Goal: Information Seeking & Learning: Check status

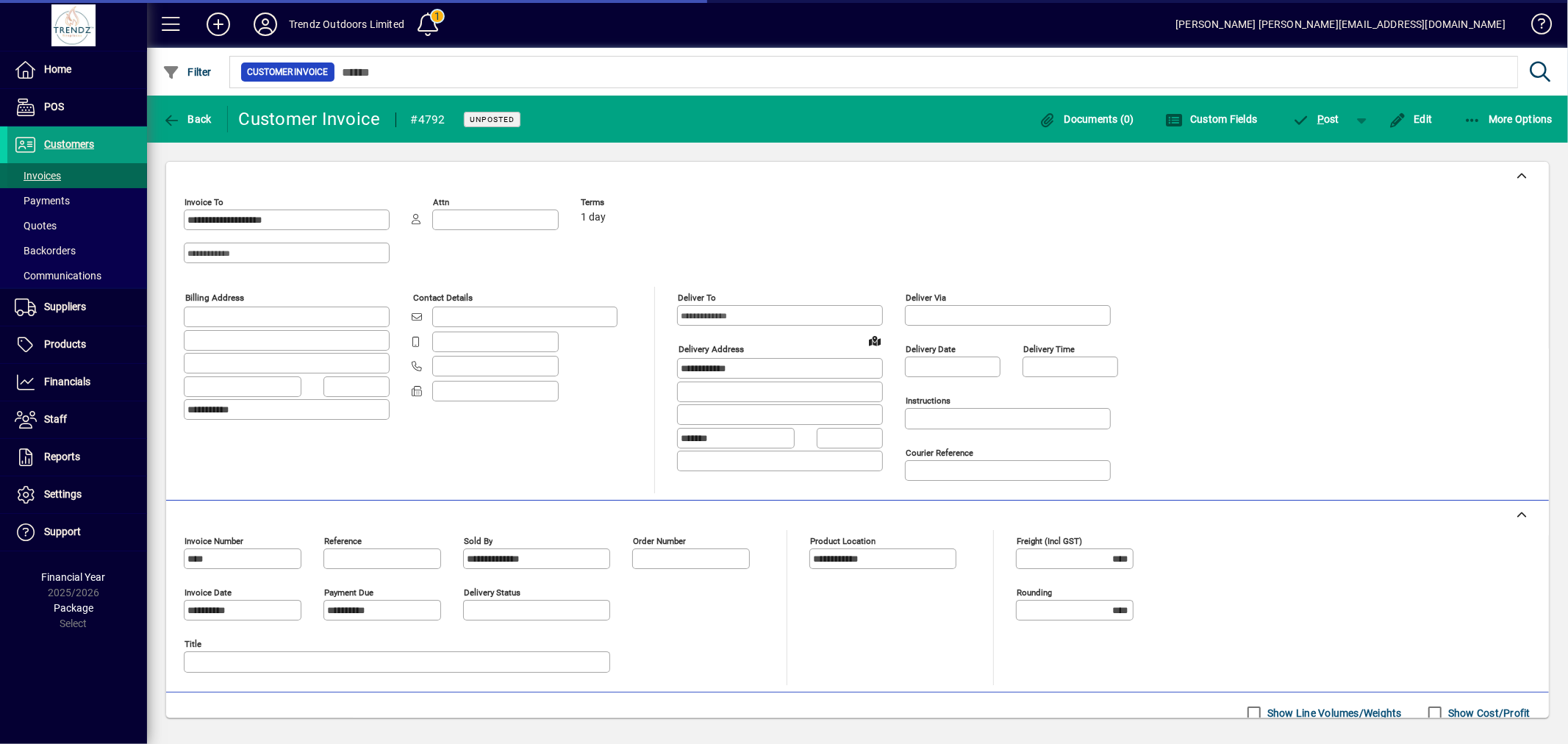
click at [42, 177] on span "Invoices" at bounding box center [37, 175] width 46 height 11
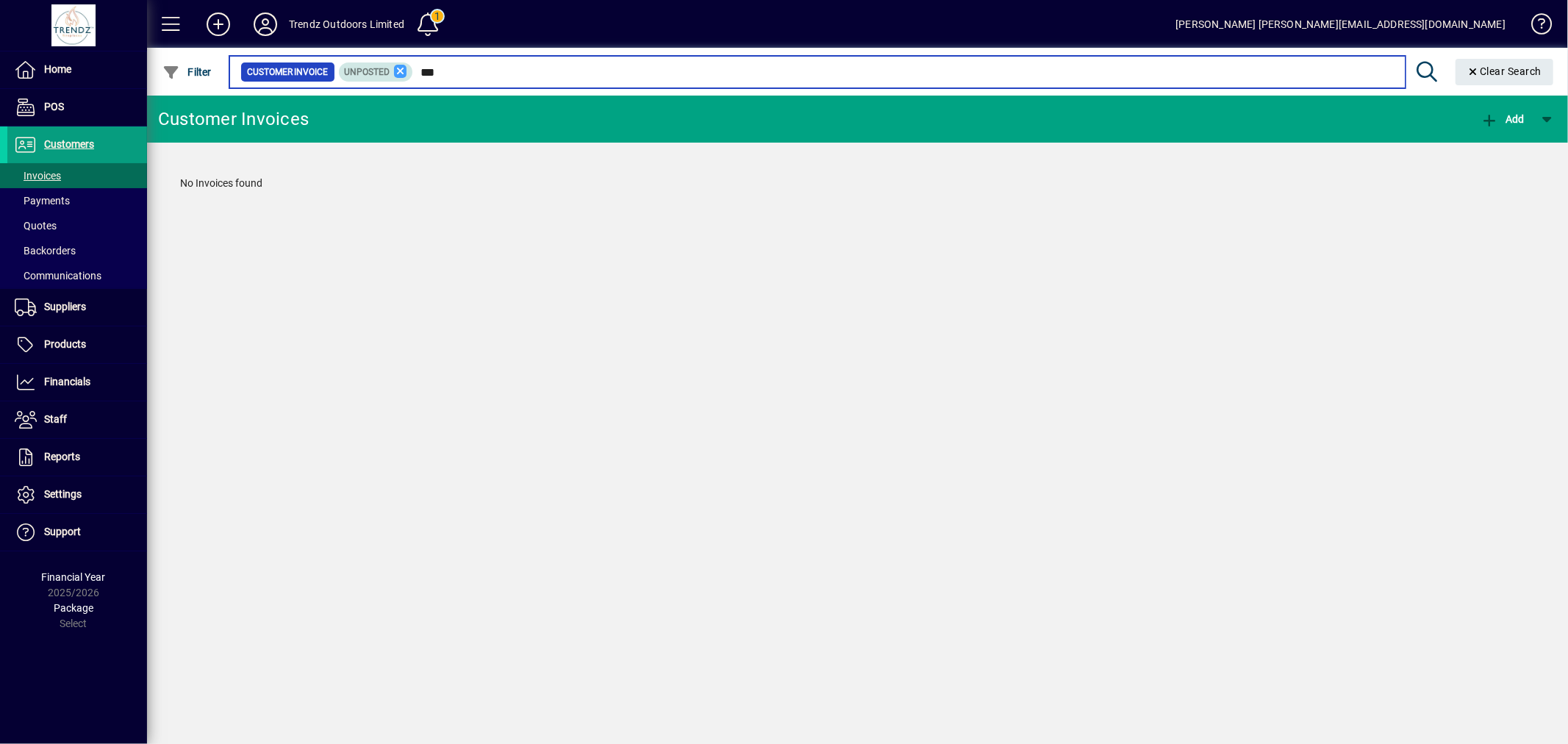
type input "***"
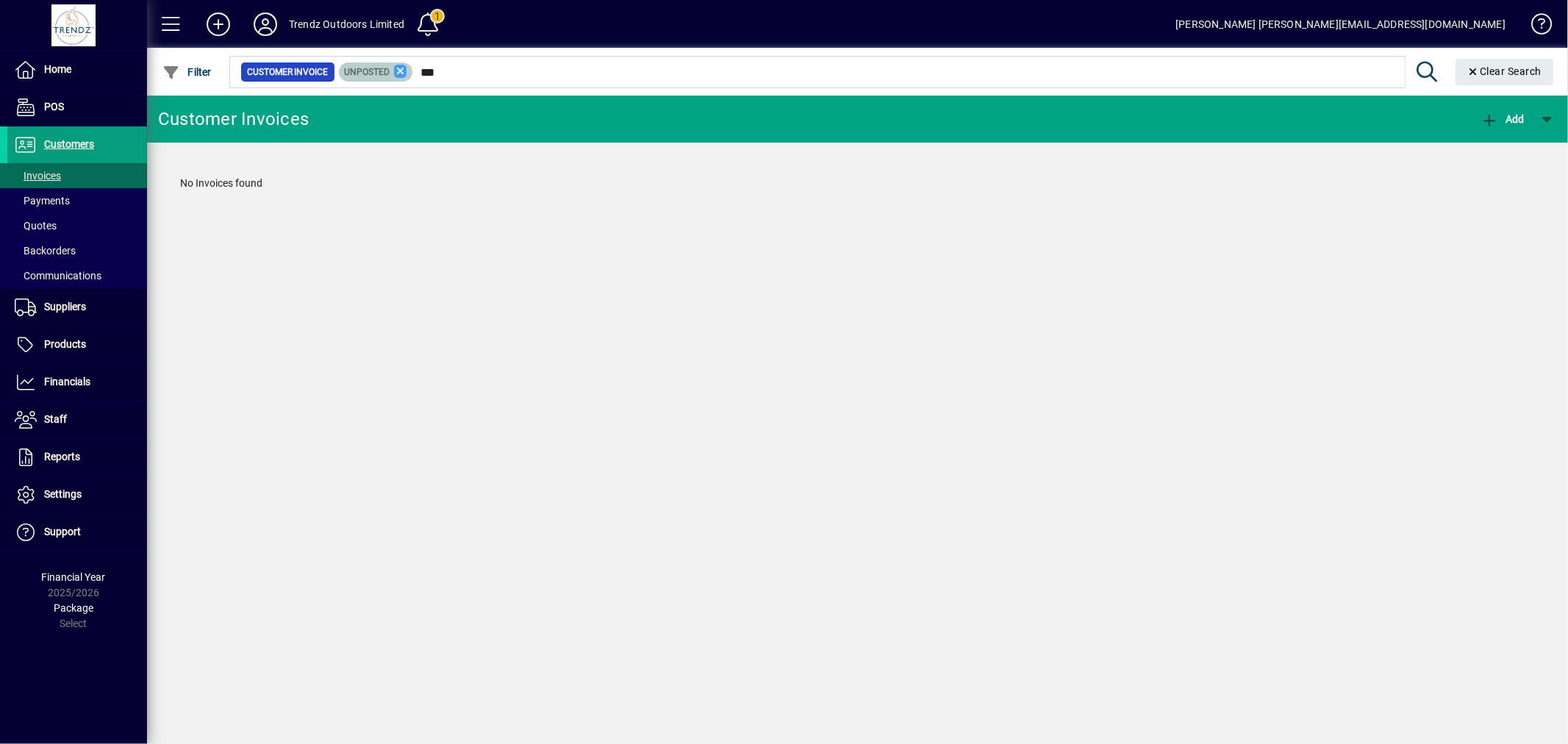
click at [394, 66] on icon at bounding box center [401, 71] width 13 height 13
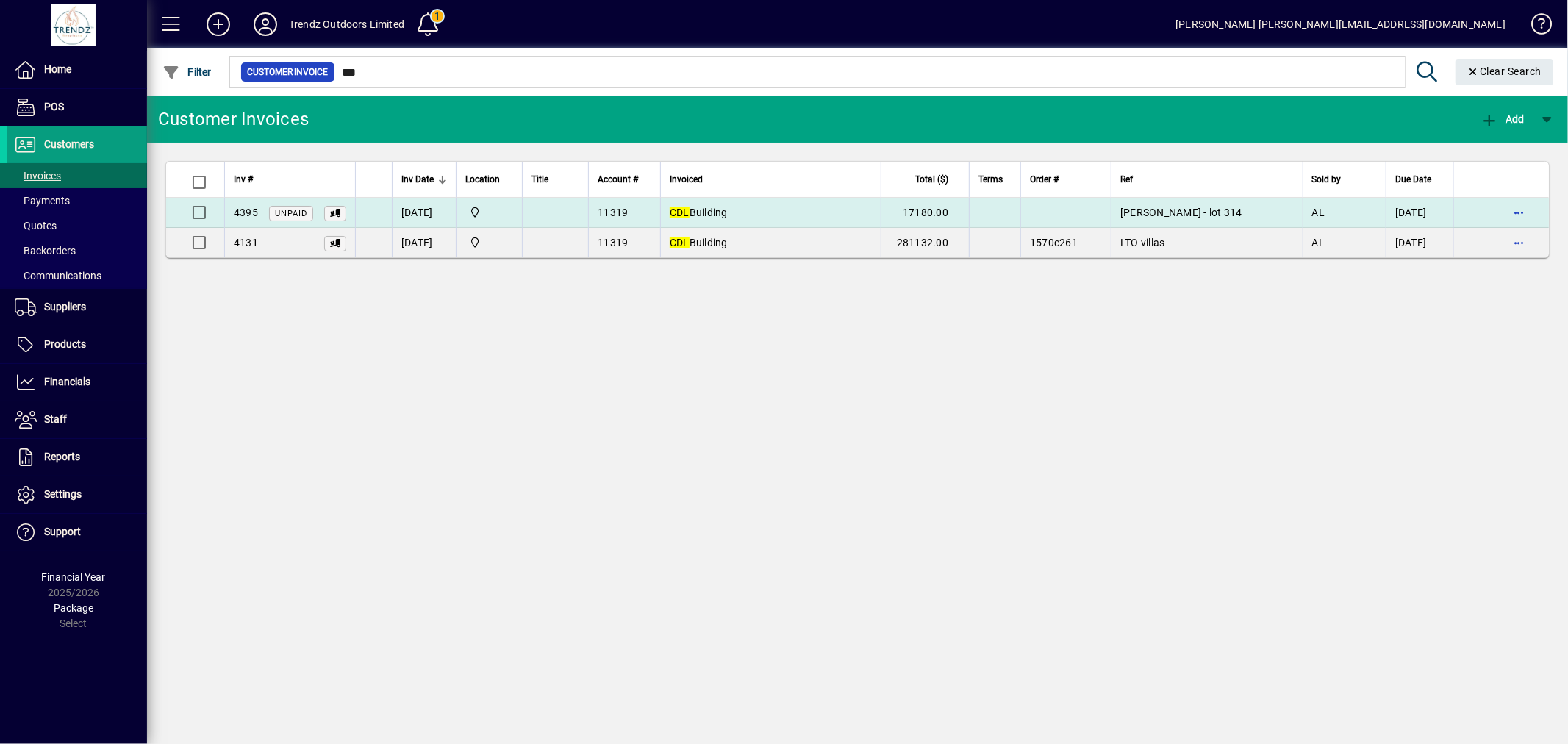
click at [1048, 218] on td at bounding box center [1065, 213] width 90 height 30
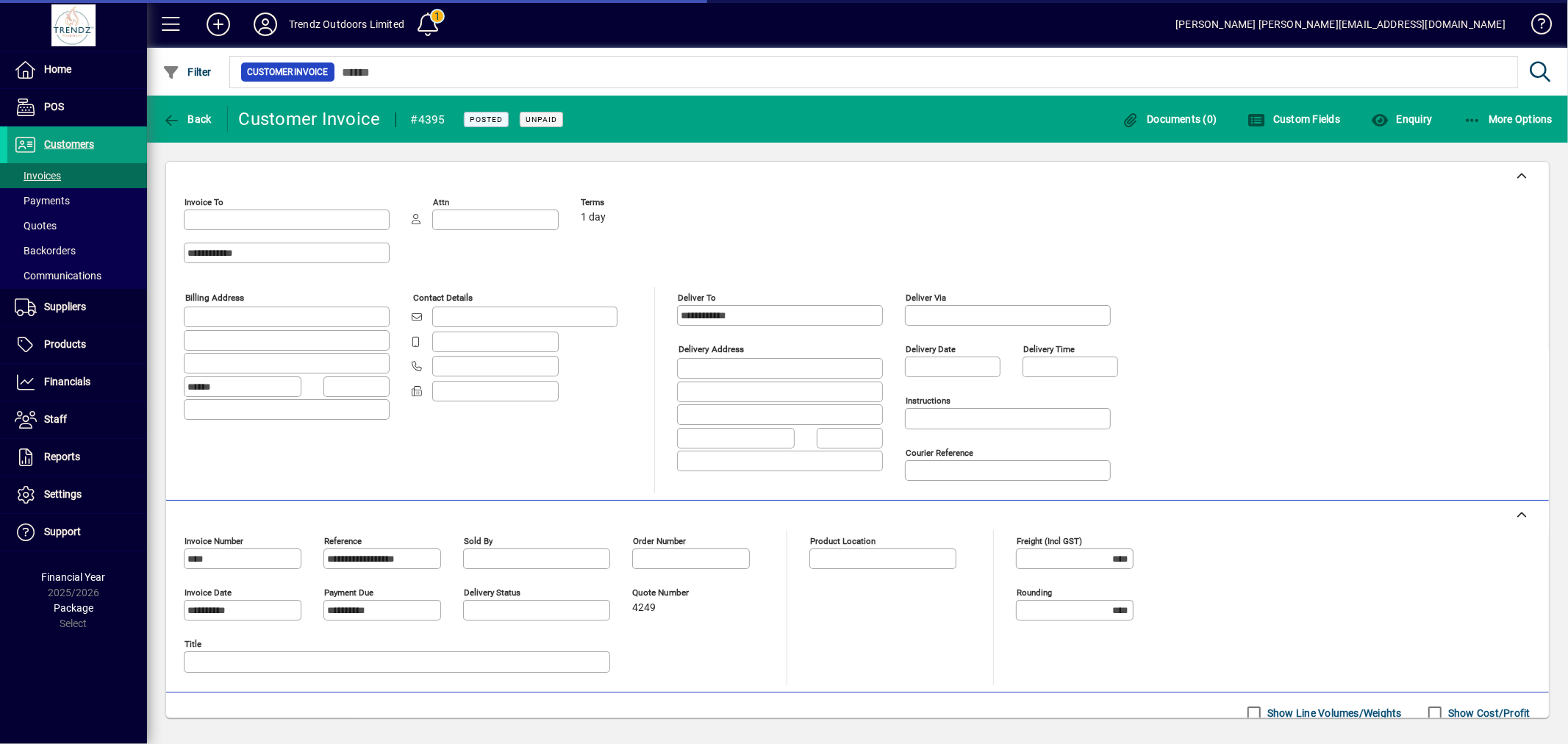
type input "**********"
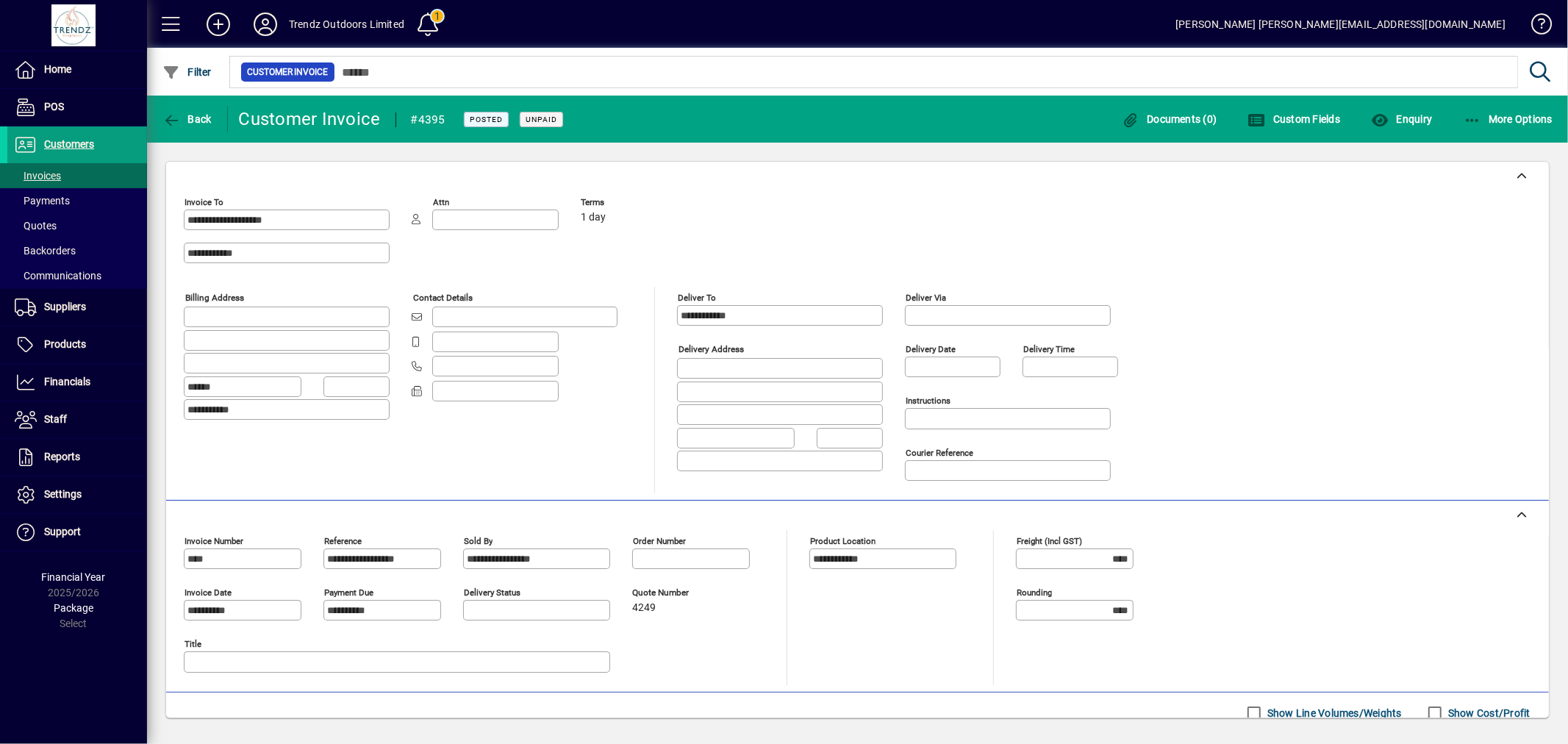
click at [1459, 125] on div "More Options" at bounding box center [1509, 119] width 121 height 26
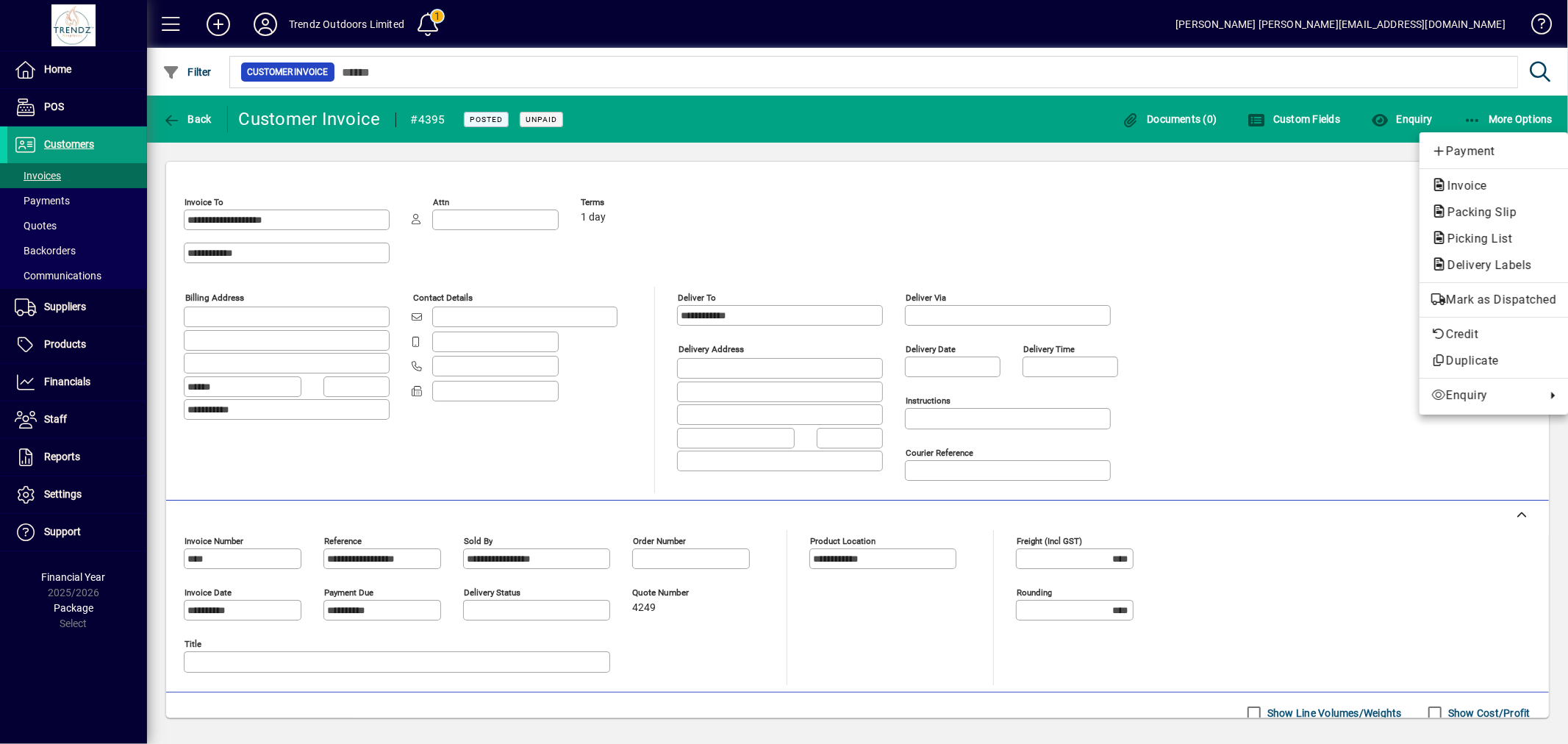
click at [1469, 125] on div at bounding box center [784, 372] width 1568 height 744
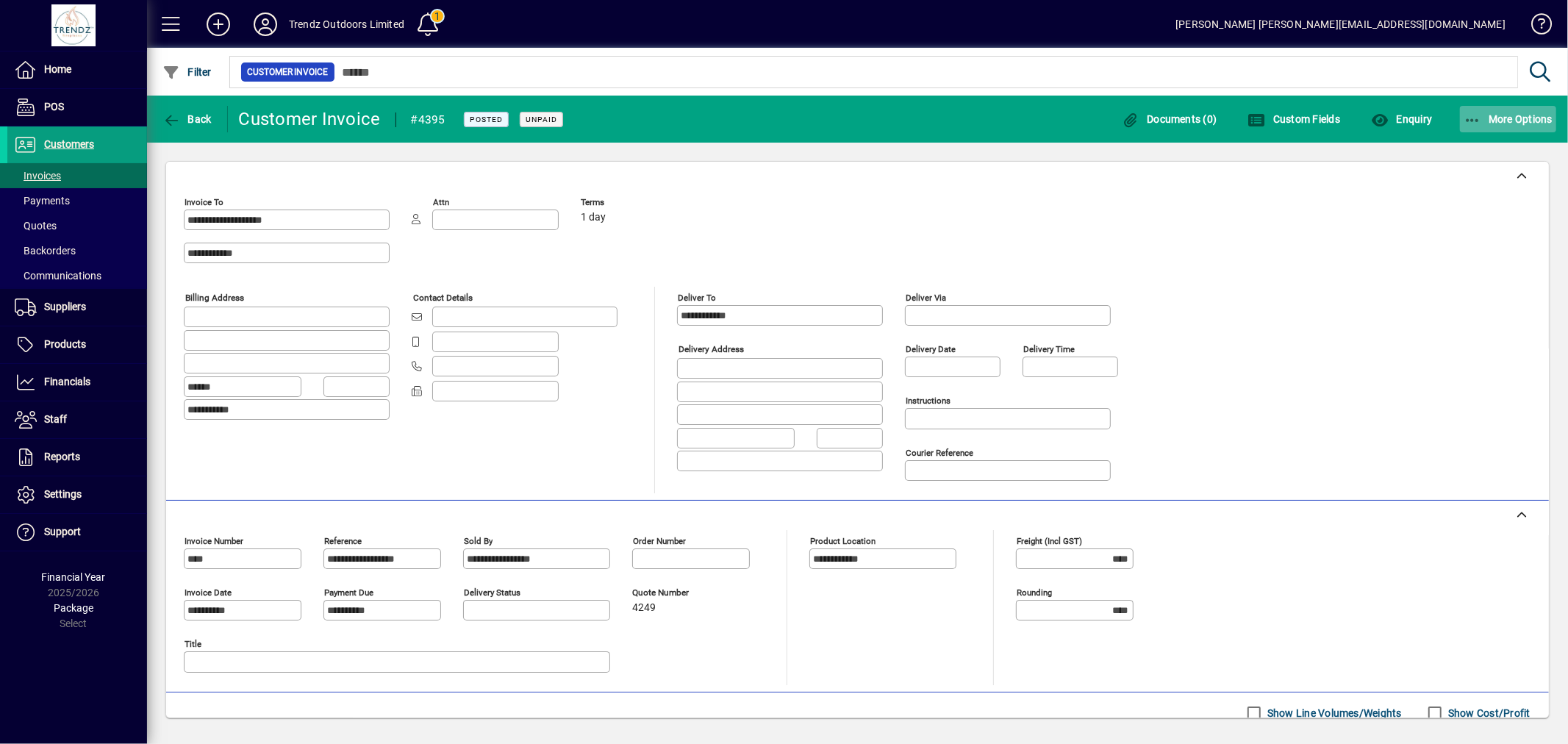
click at [1478, 129] on span "button" at bounding box center [1508, 119] width 97 height 35
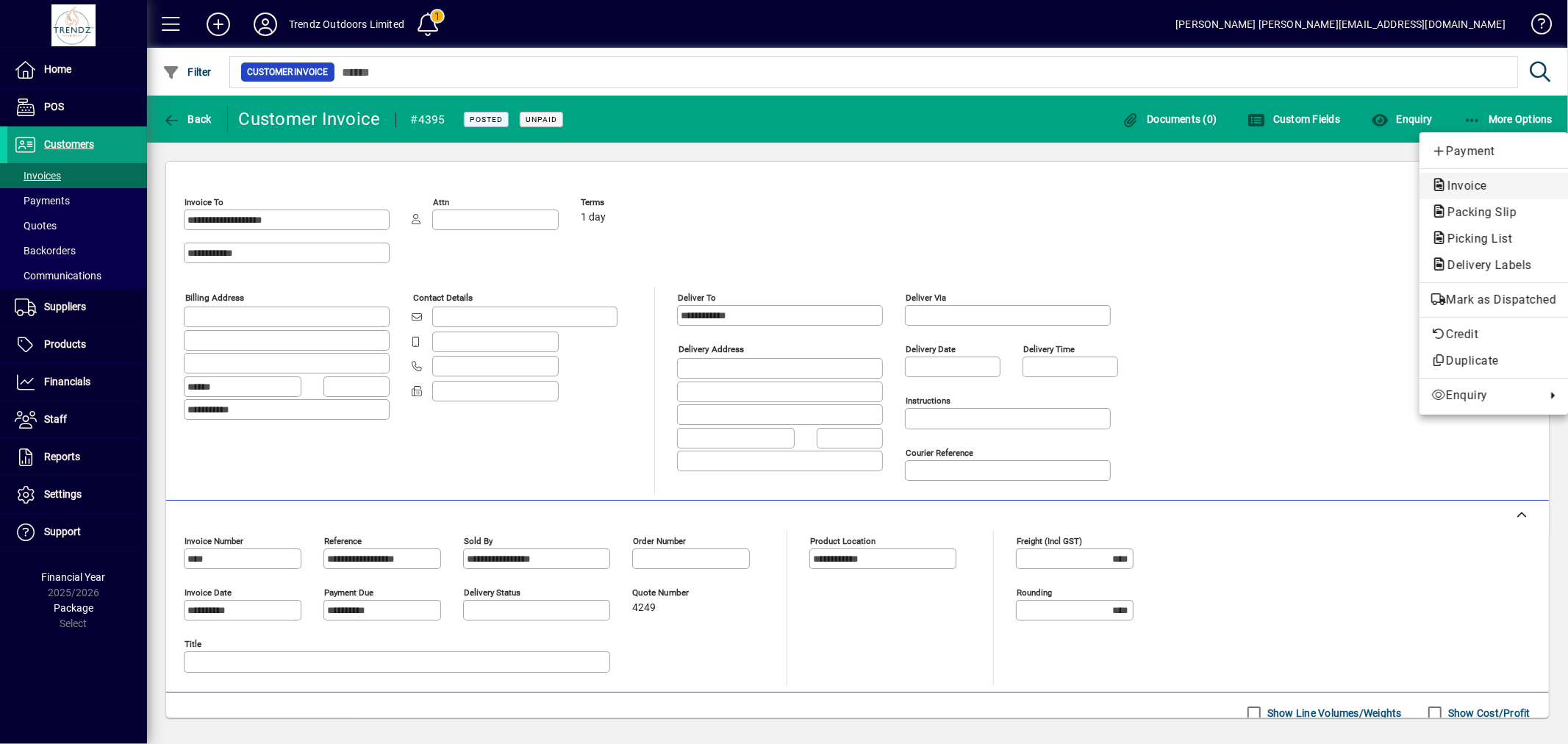
click at [1486, 185] on span "Invoice" at bounding box center [1463, 185] width 64 height 14
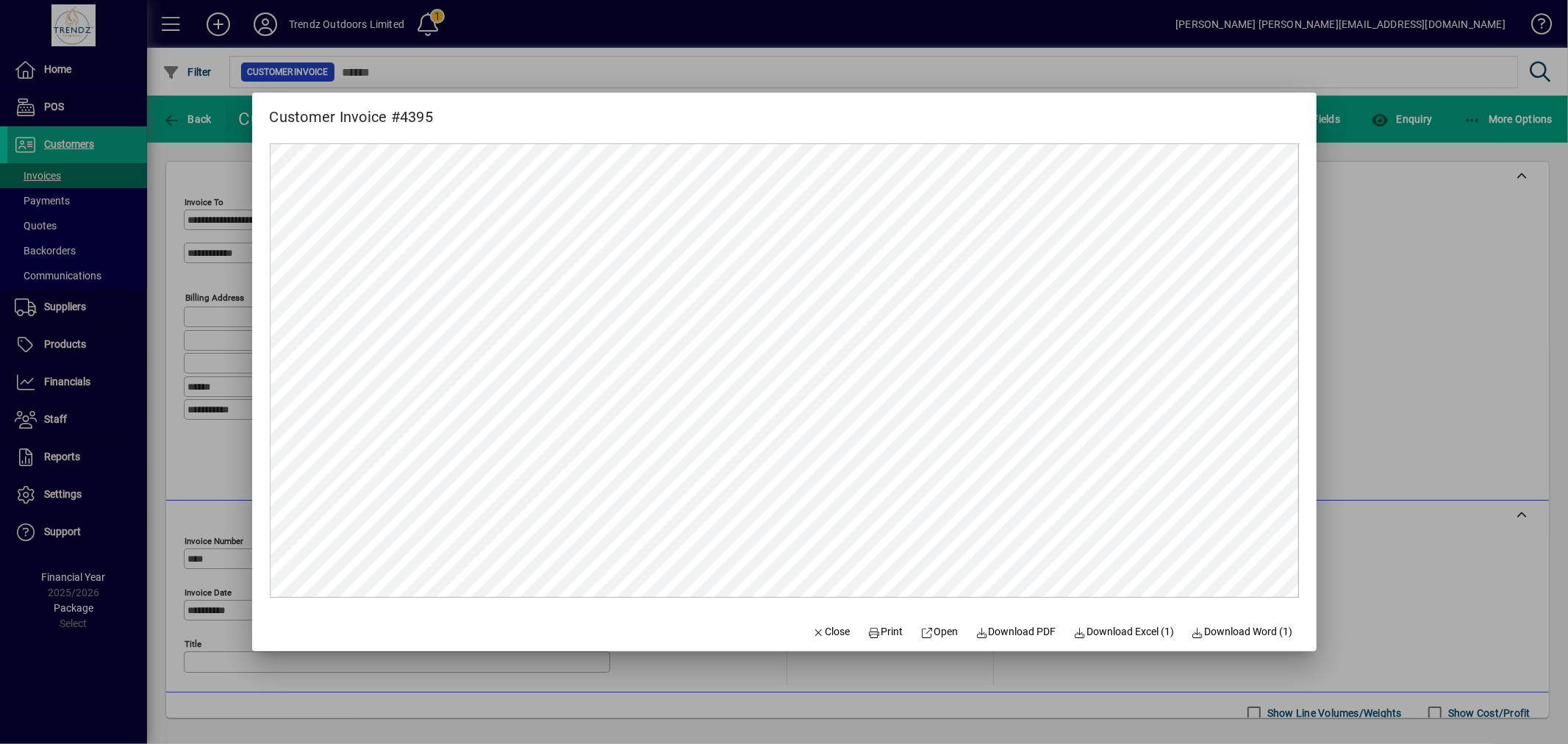
click at [1405, 472] on div at bounding box center [784, 372] width 1568 height 744
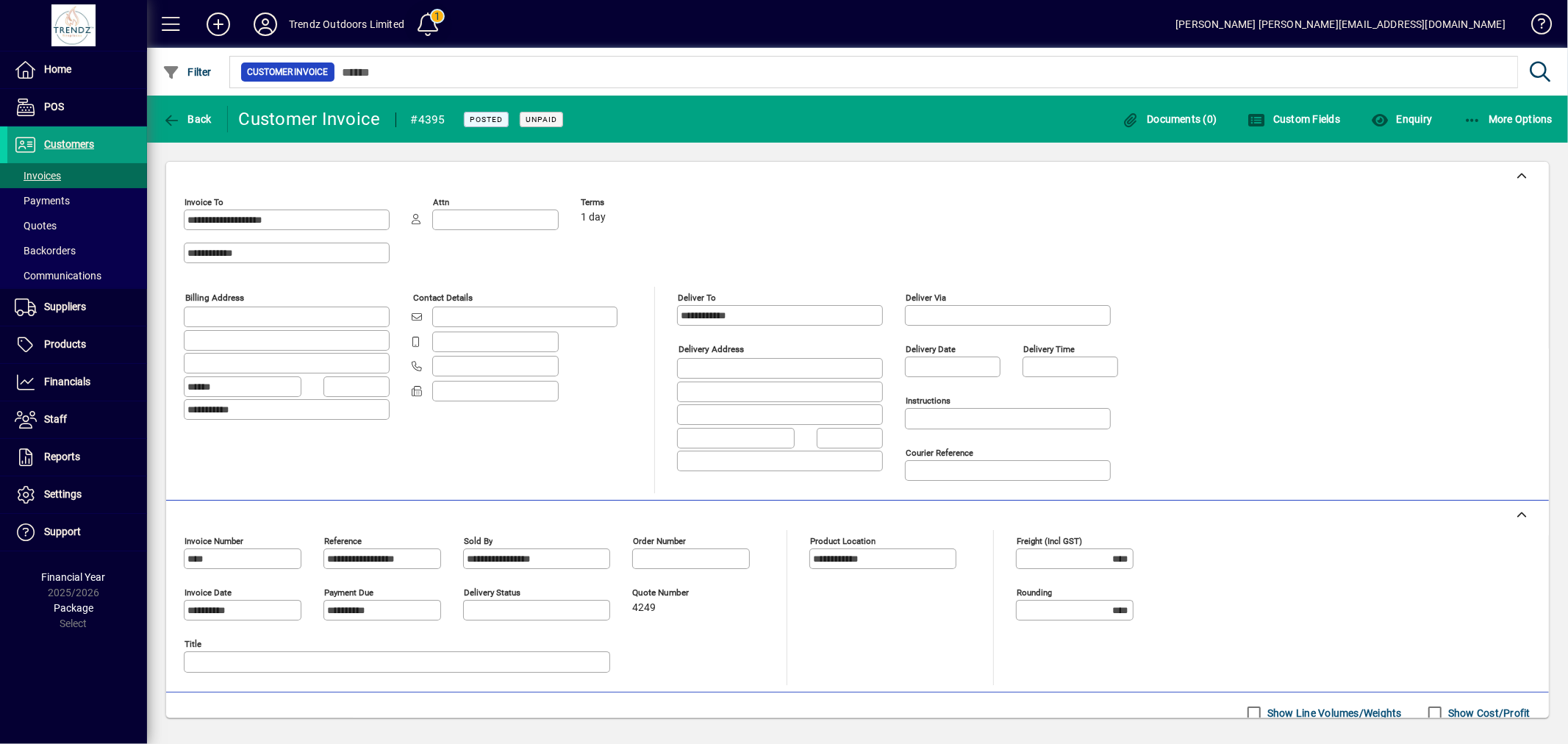
click at [435, 18] on span at bounding box center [428, 24] width 35 height 35
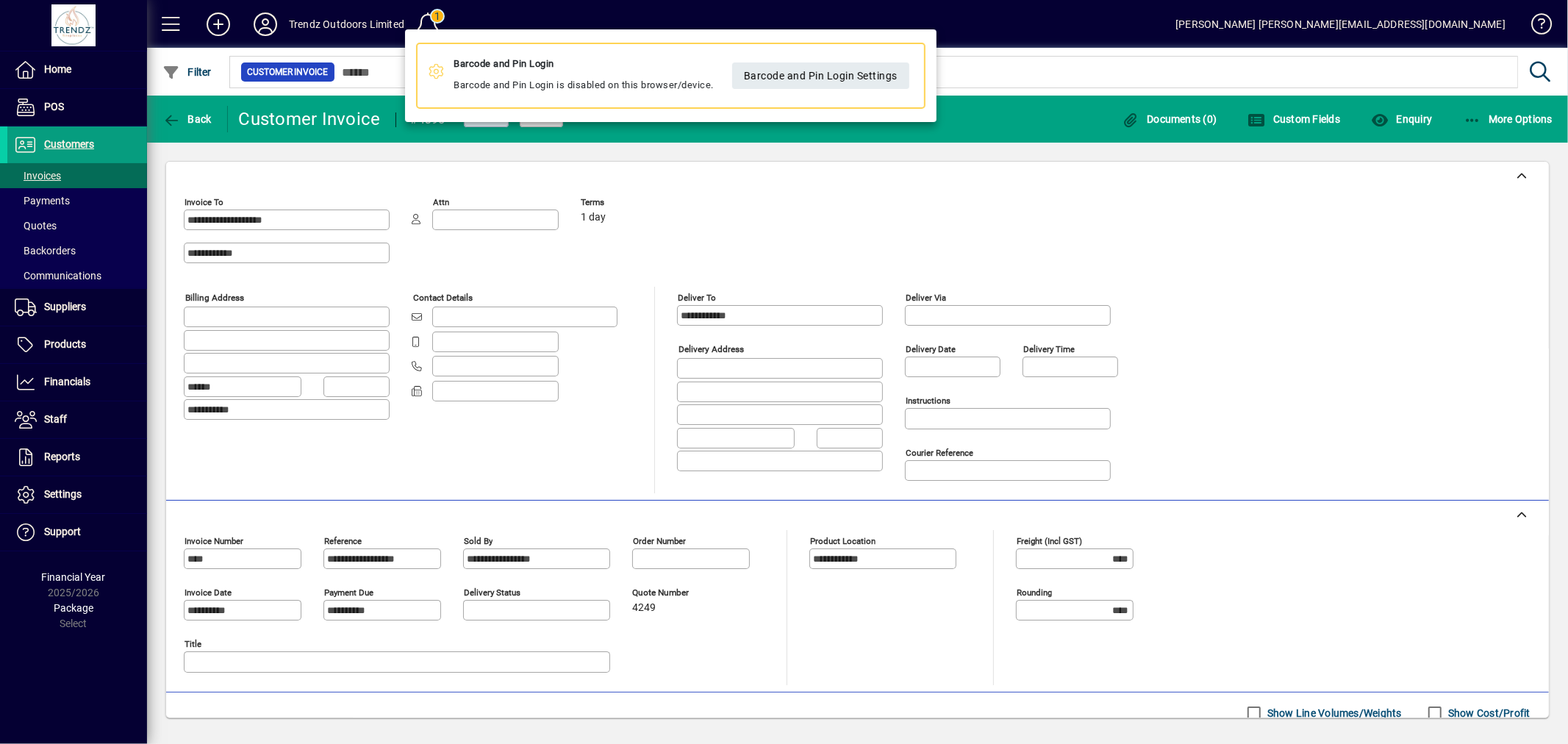
click at [1045, 173] on div at bounding box center [784, 372] width 1568 height 744
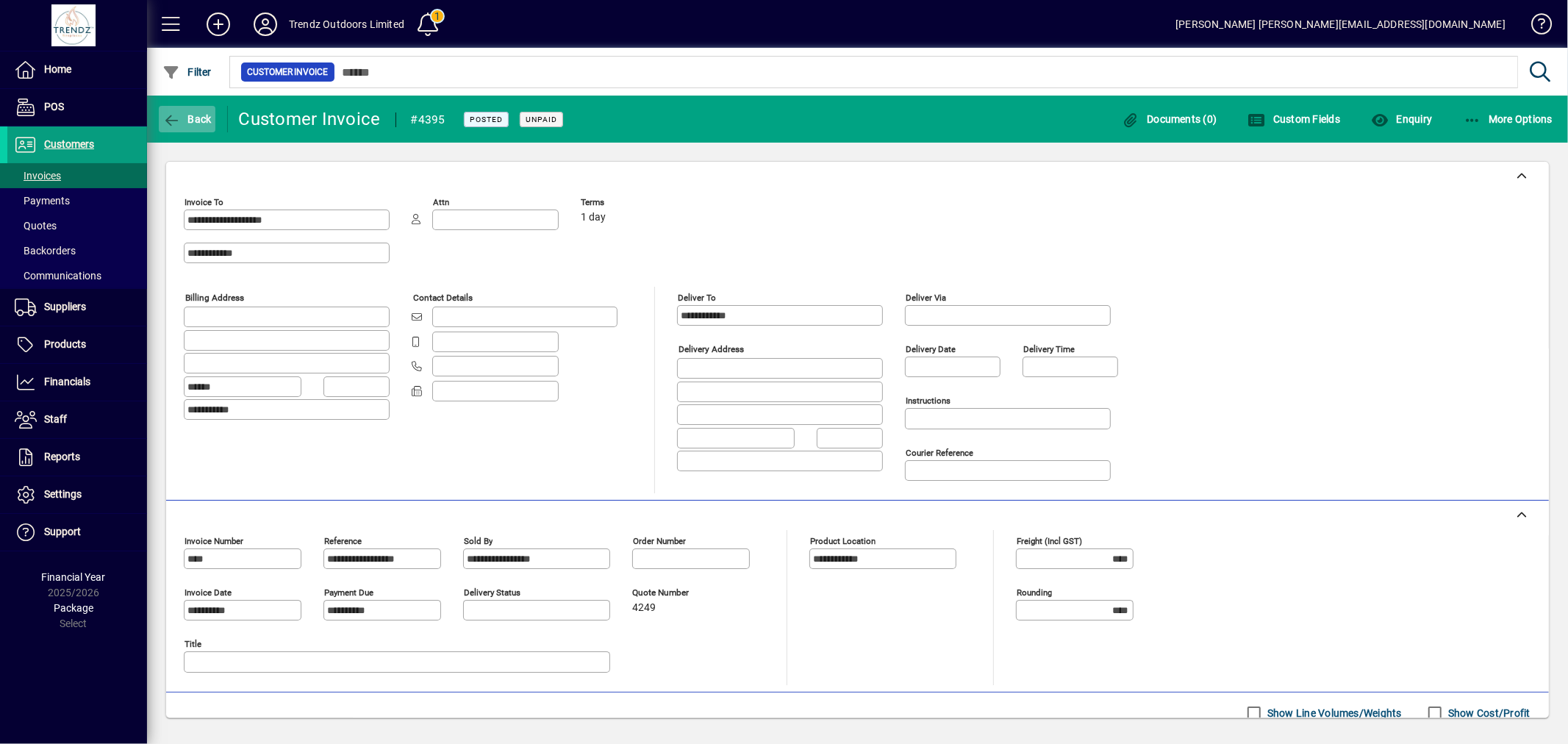
click at [209, 106] on span "button" at bounding box center [187, 119] width 56 height 35
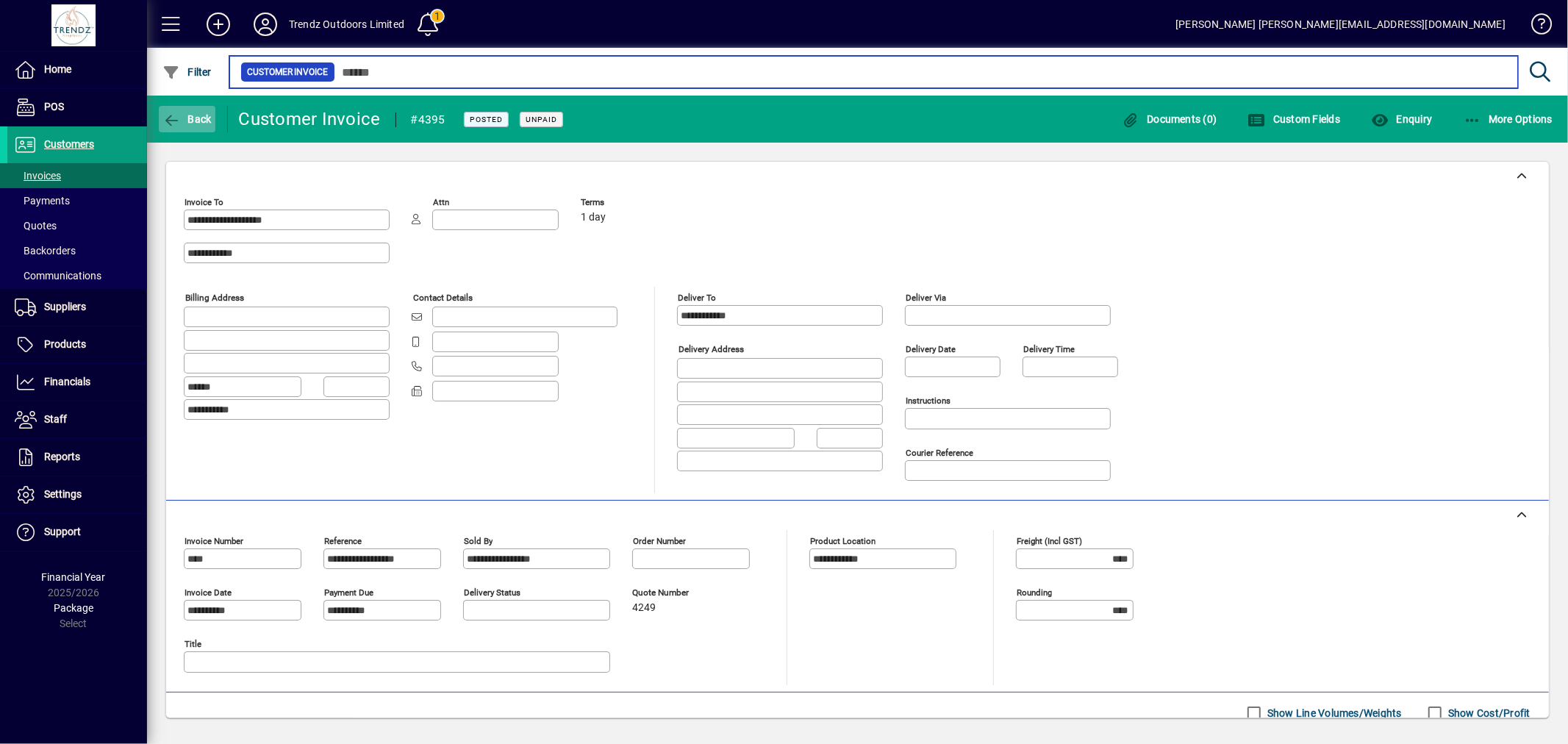
type input "***"
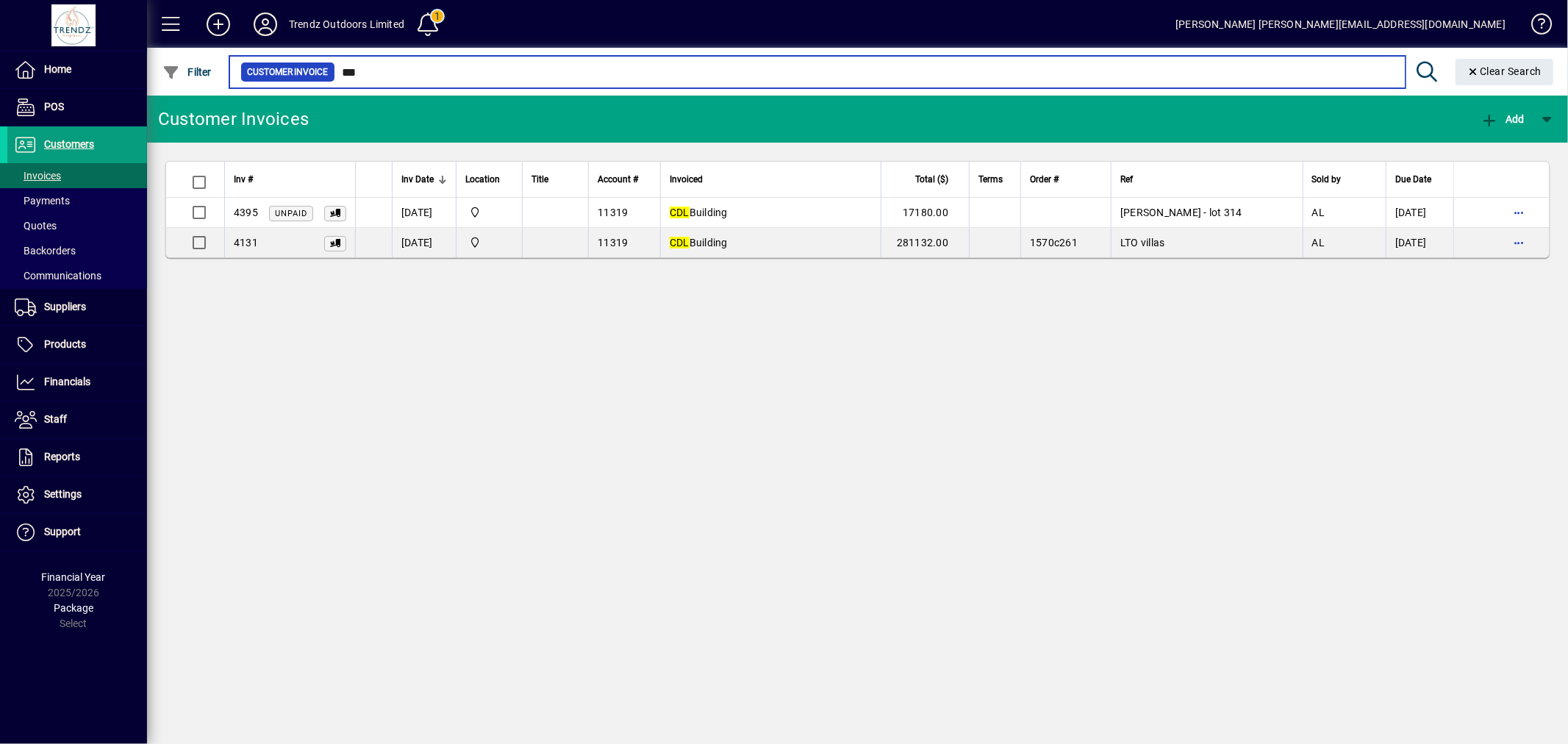
drag, startPoint x: 376, startPoint y: 79, endPoint x: 190, endPoint y: 126, distance: 191.8
click at [290, 95] on div "Customer Invoice *** Clear Search" at bounding box center [894, 72] width 1333 height 48
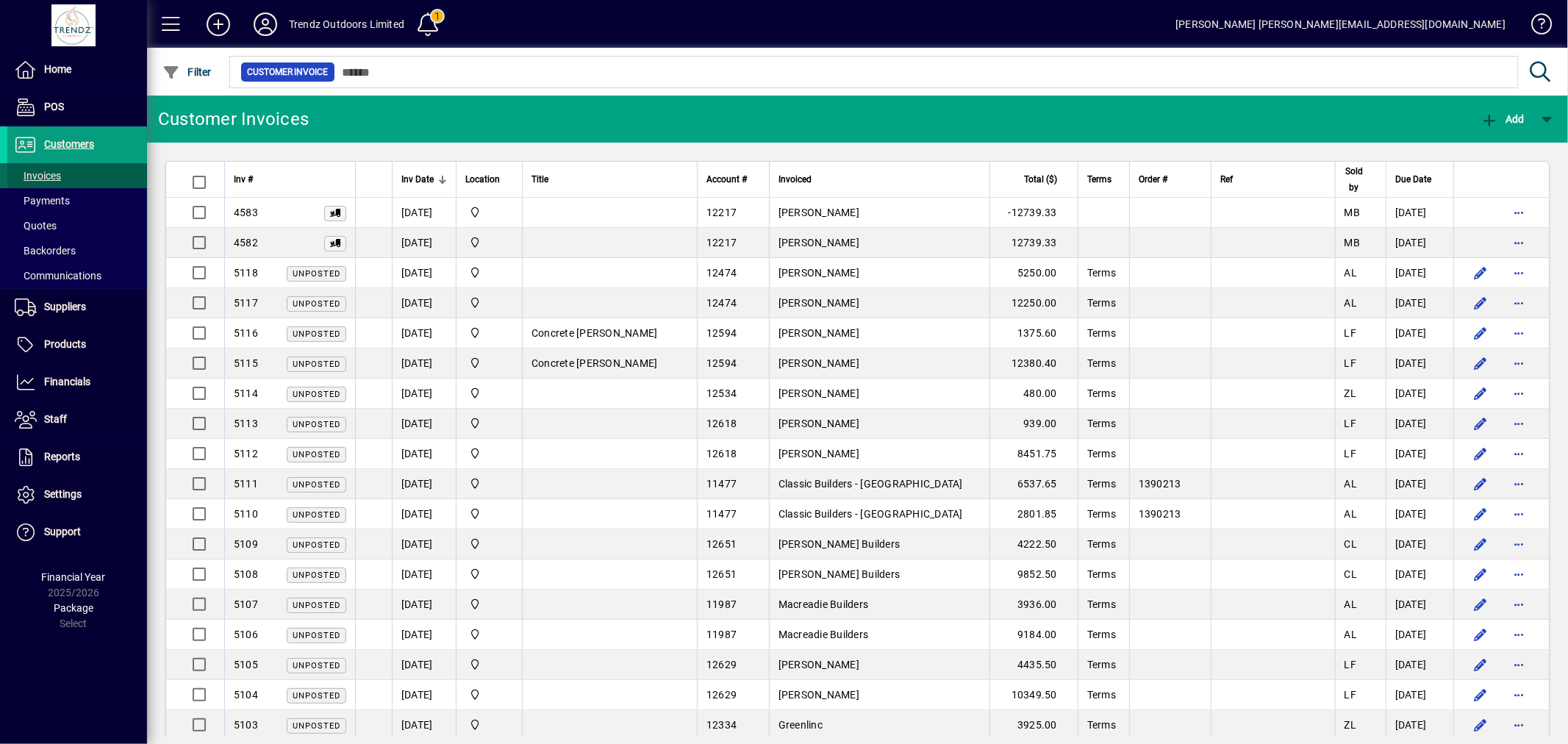
click at [109, 178] on span at bounding box center [77, 175] width 139 height 35
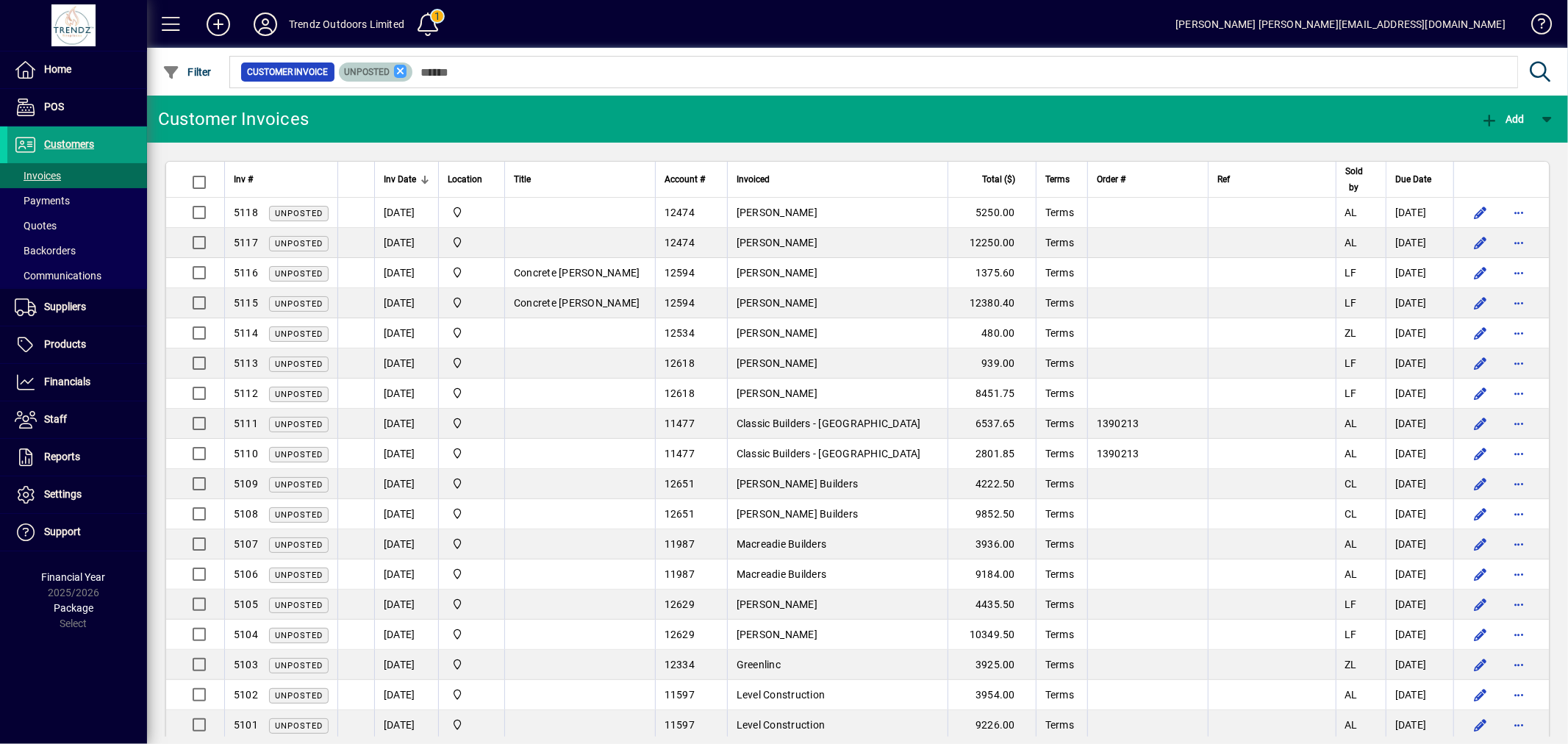
click at [398, 68] on icon at bounding box center [401, 71] width 13 height 13
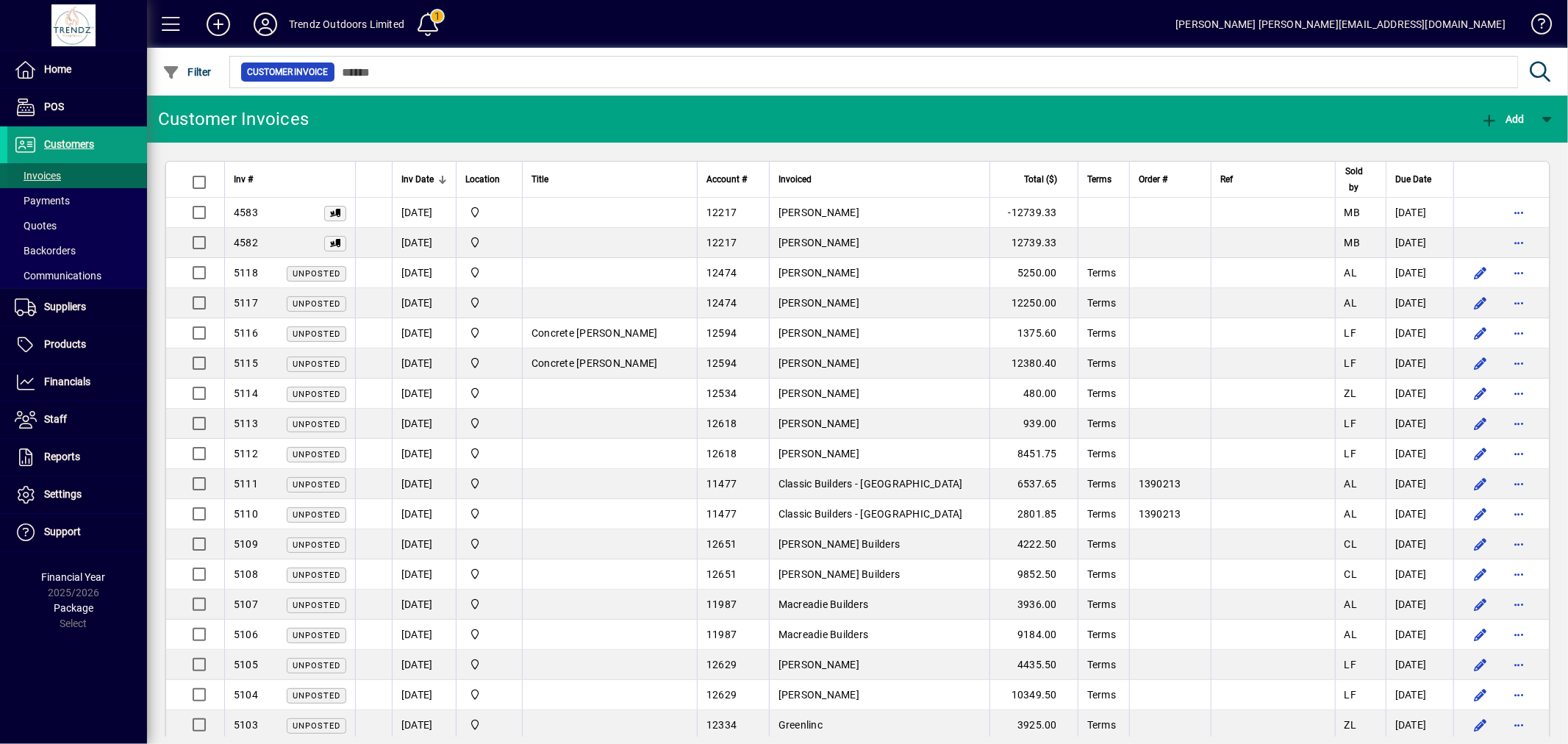
click at [90, 177] on span at bounding box center [77, 175] width 139 height 35
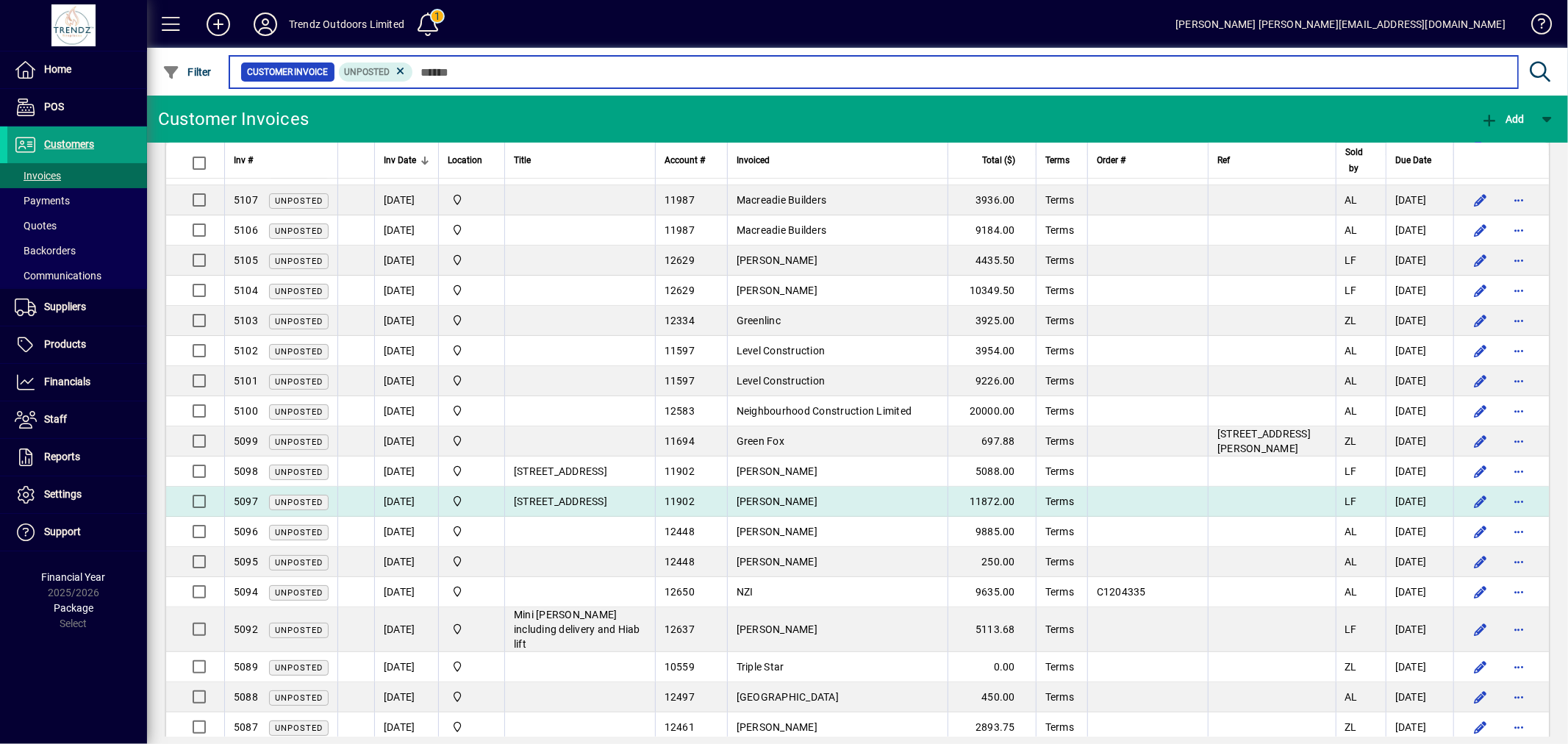
scroll to position [545, 0]
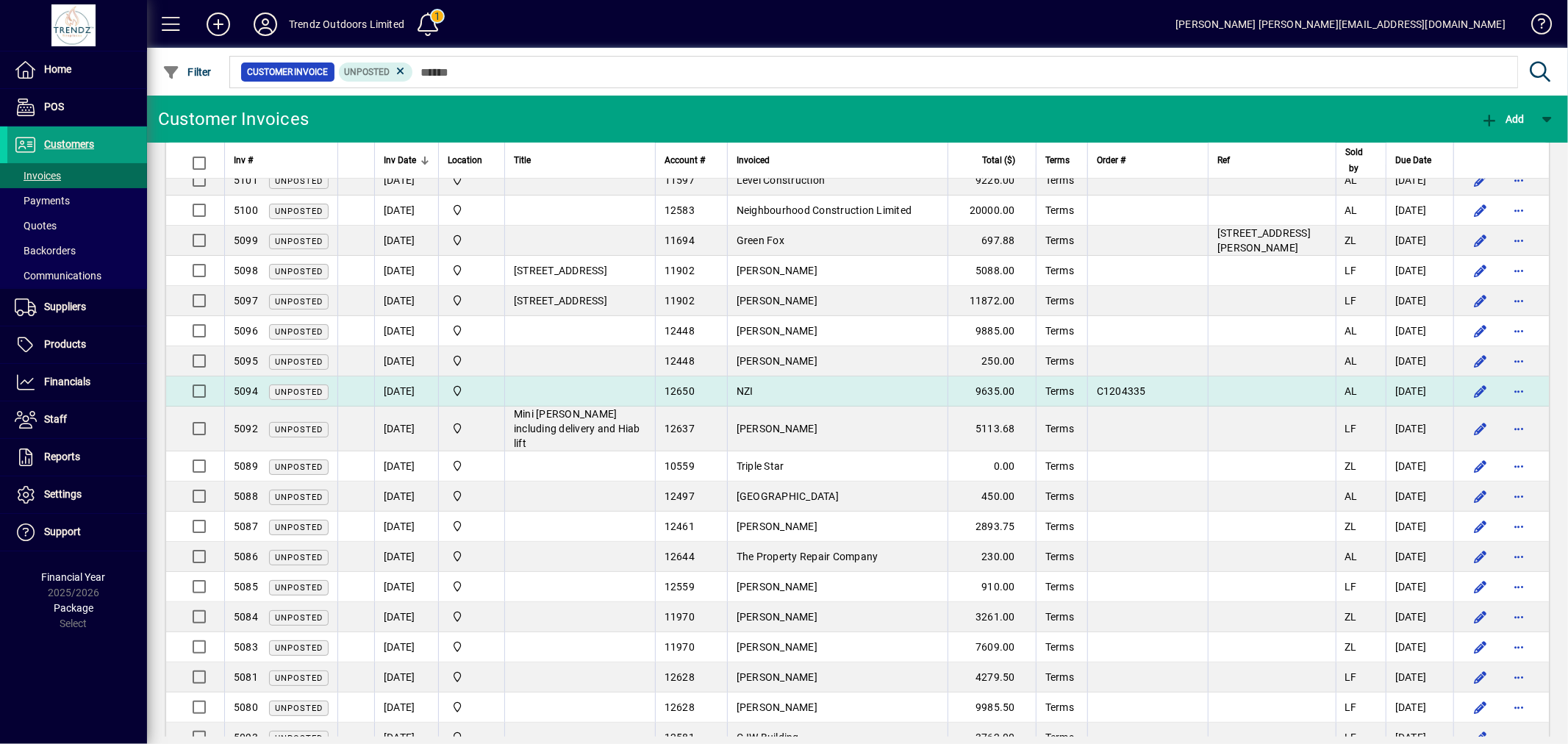
click at [753, 393] on span "NZI" at bounding box center [744, 391] width 17 height 11
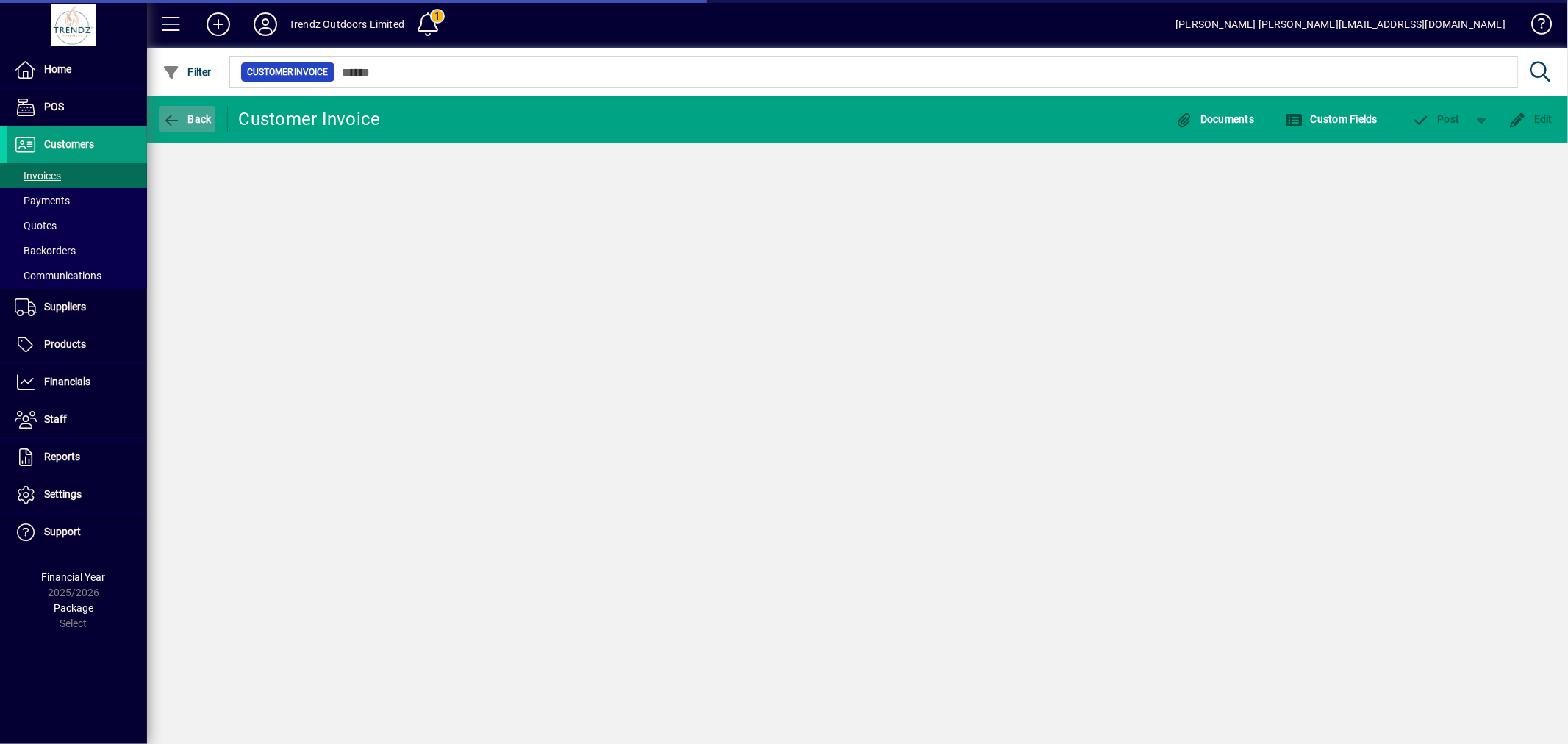
click at [186, 129] on span "button" at bounding box center [187, 119] width 56 height 35
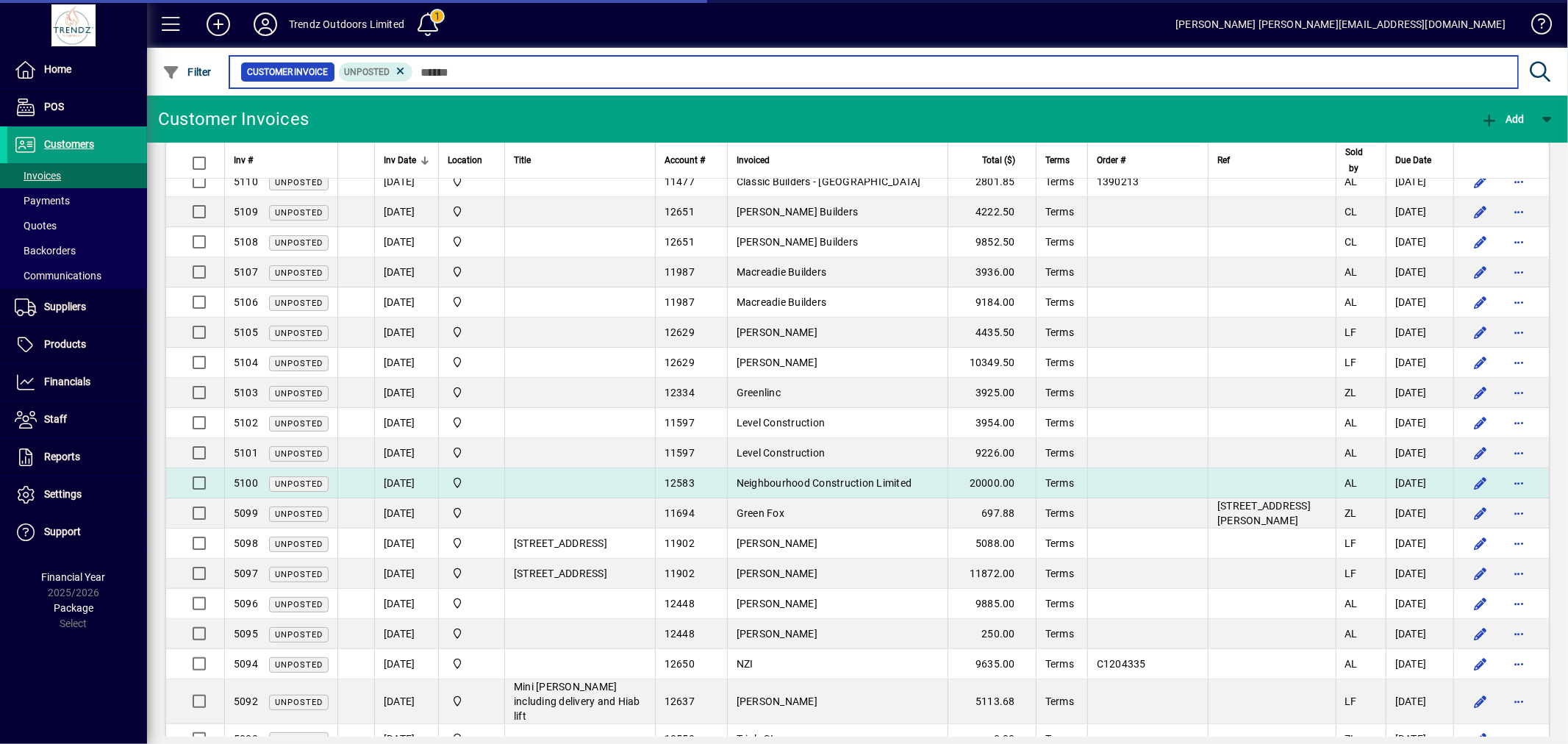
scroll to position [545, 0]
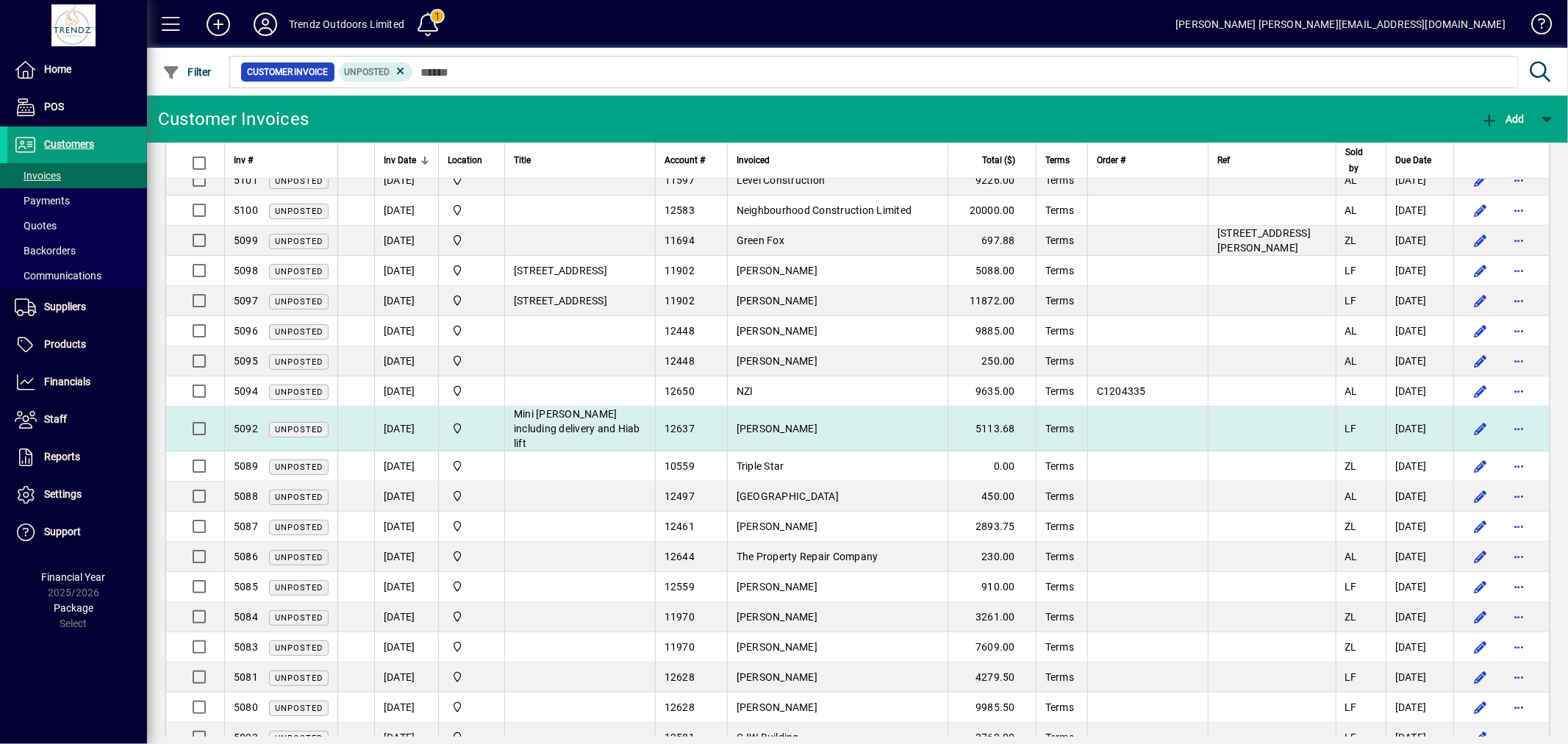
click at [881, 407] on td "[PERSON_NAME]" at bounding box center [837, 429] width 221 height 45
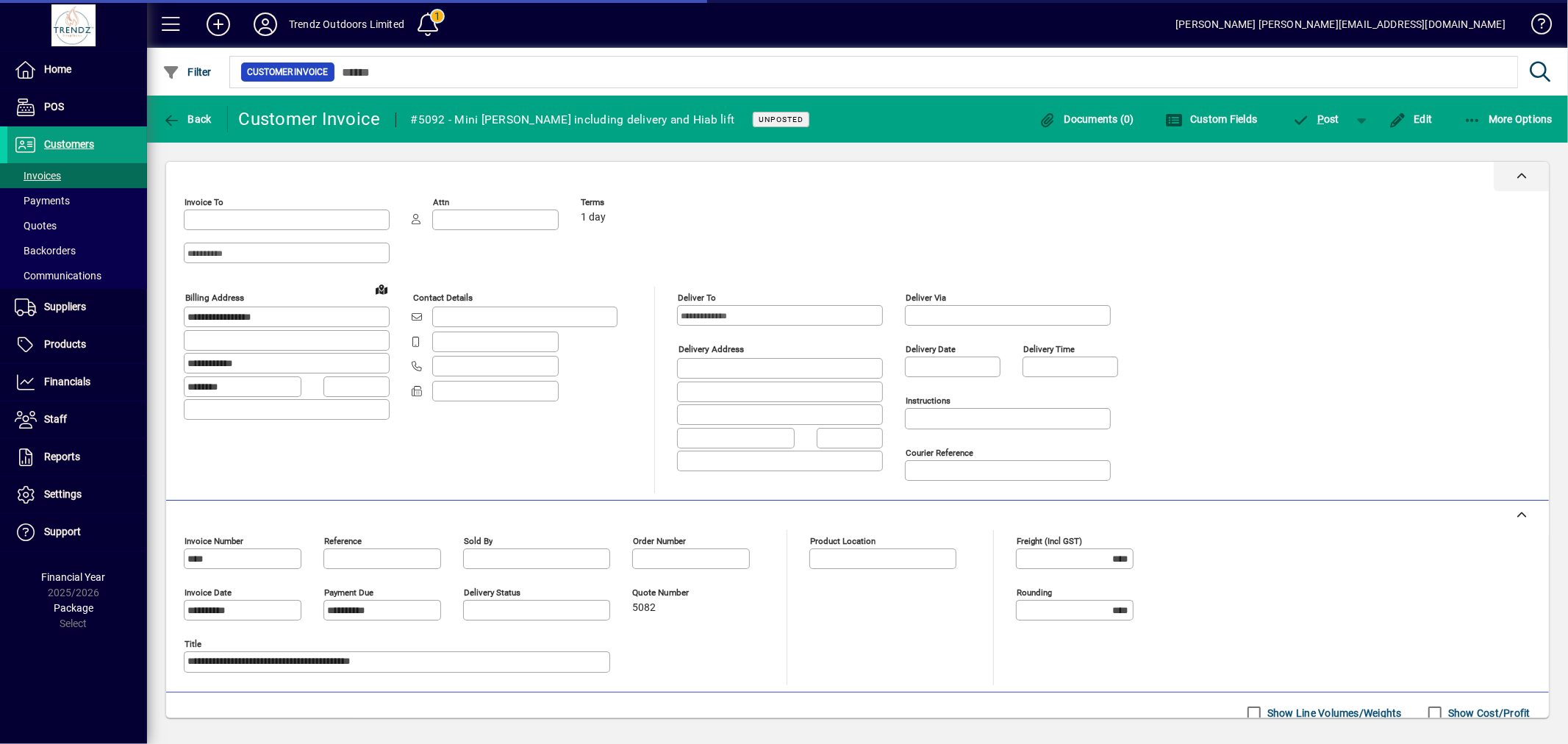
type input "**********"
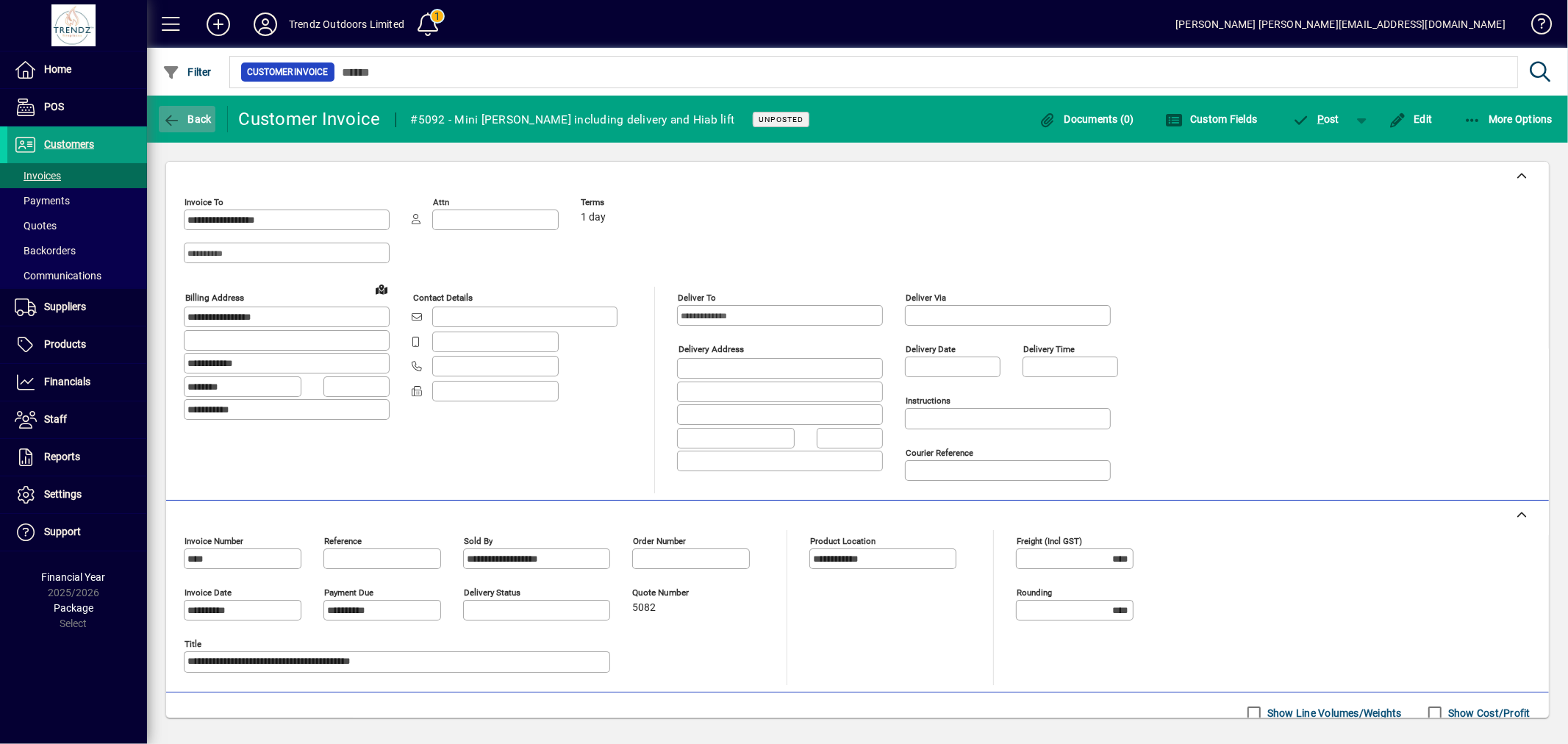
click at [187, 120] on span "Back" at bounding box center [187, 119] width 49 height 11
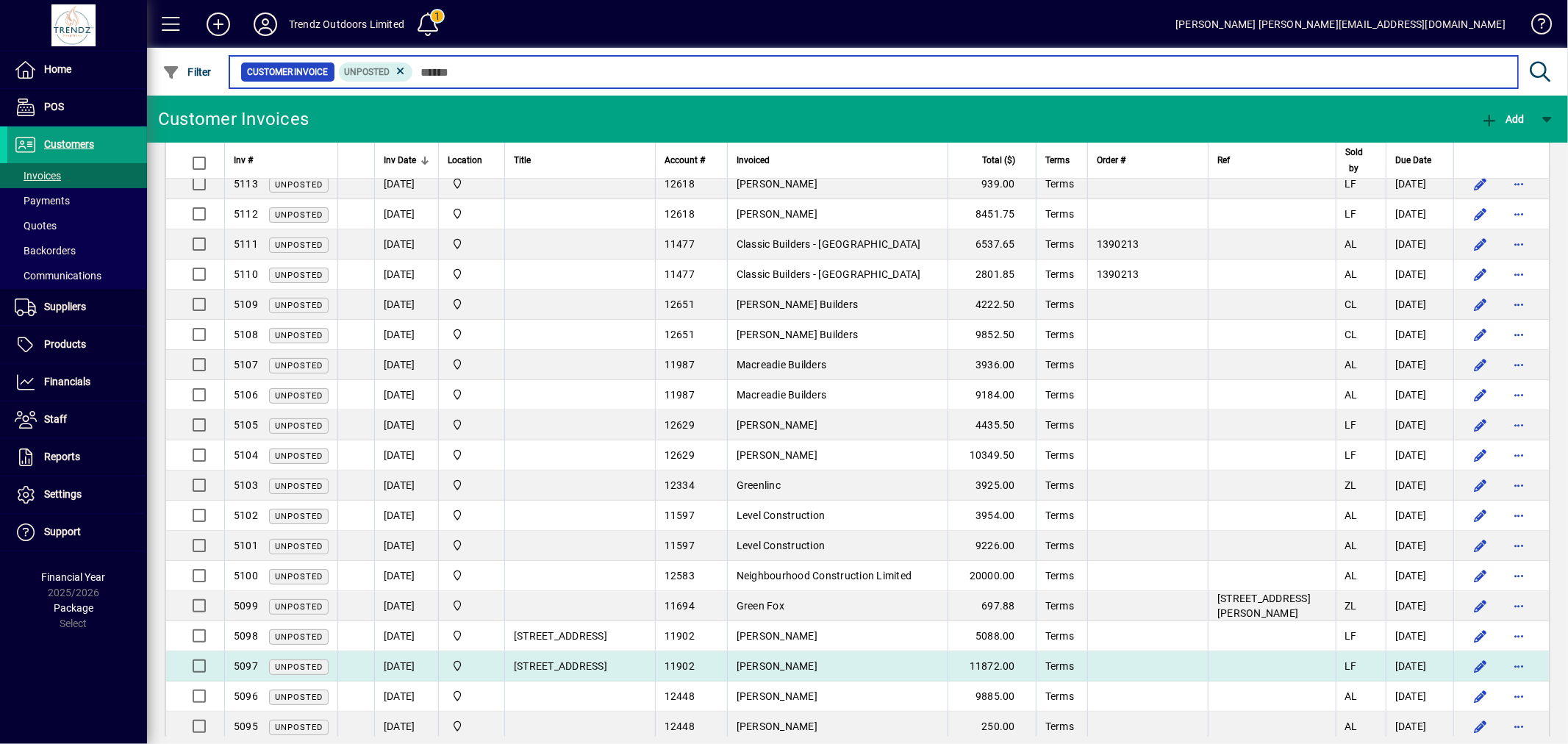
scroll to position [272, 0]
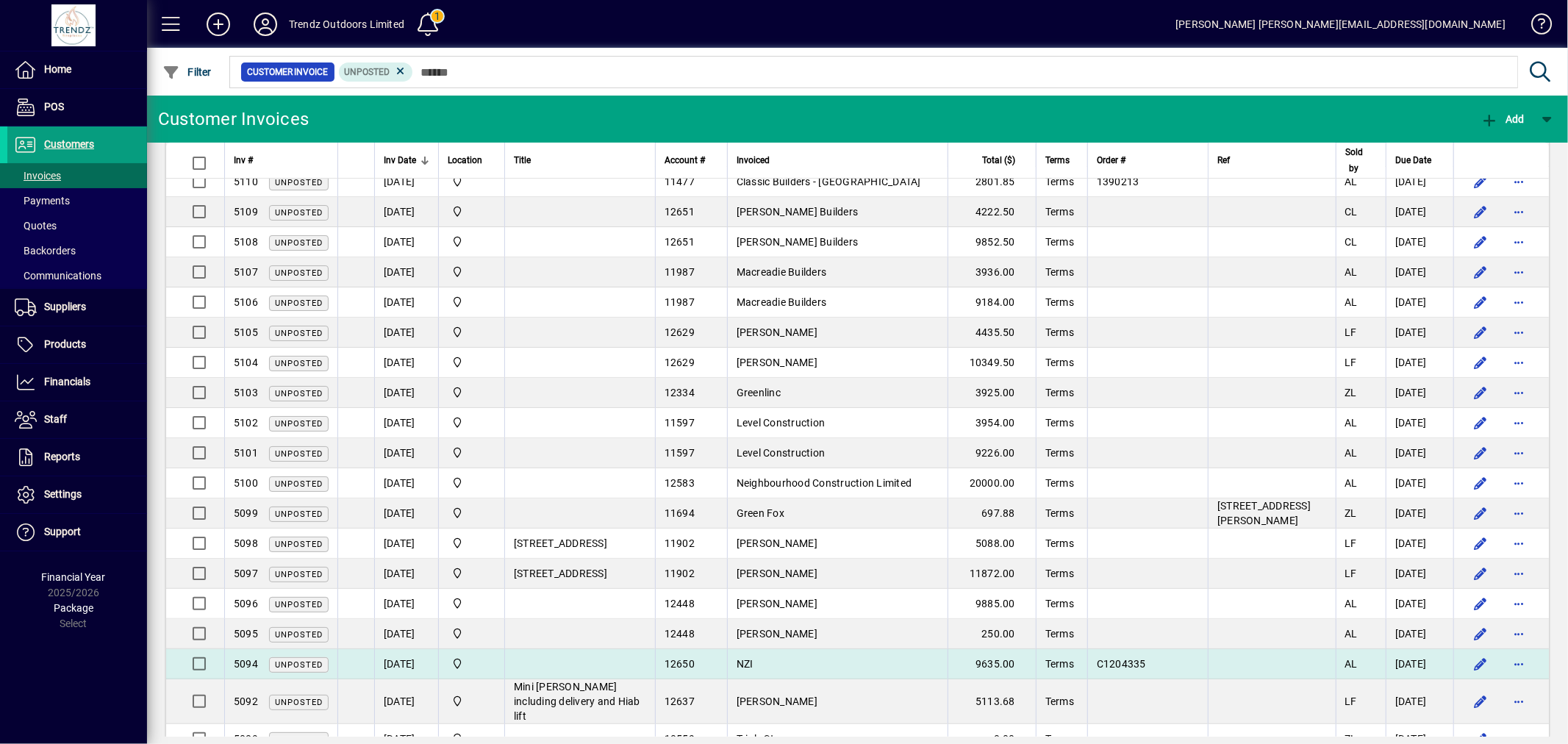
click at [829, 670] on td "NZI" at bounding box center [837, 664] width 221 height 30
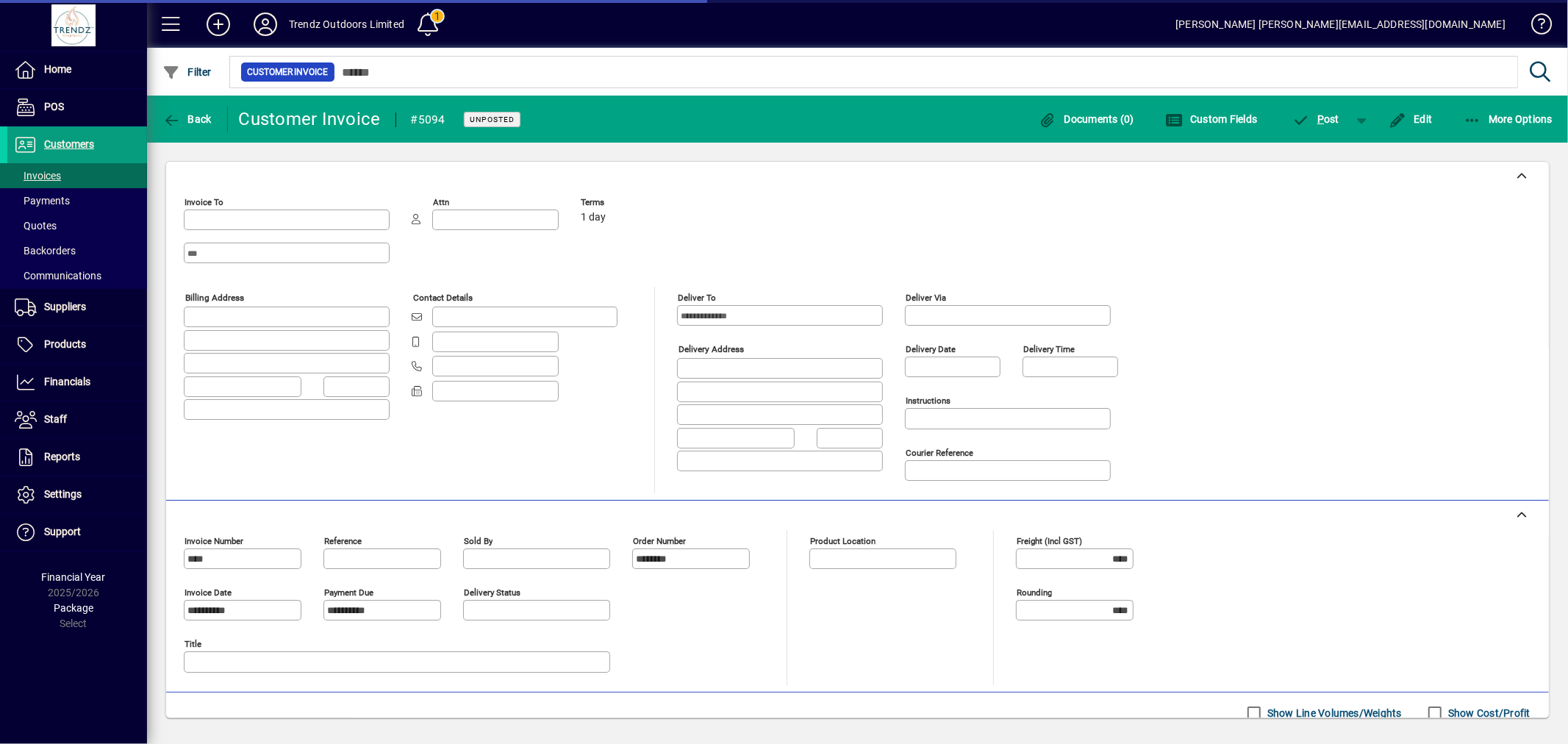
type input "**********"
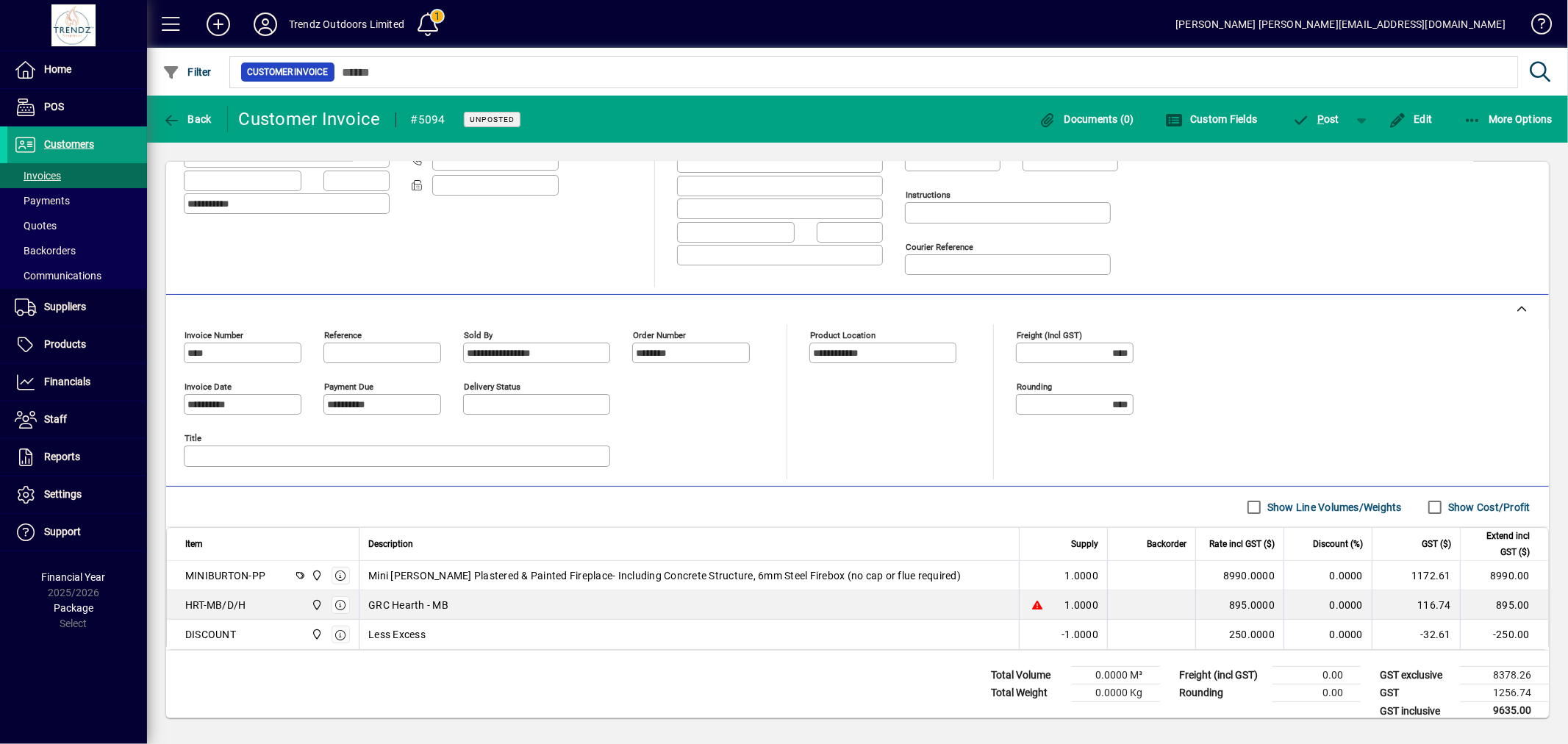
scroll to position [227, 0]
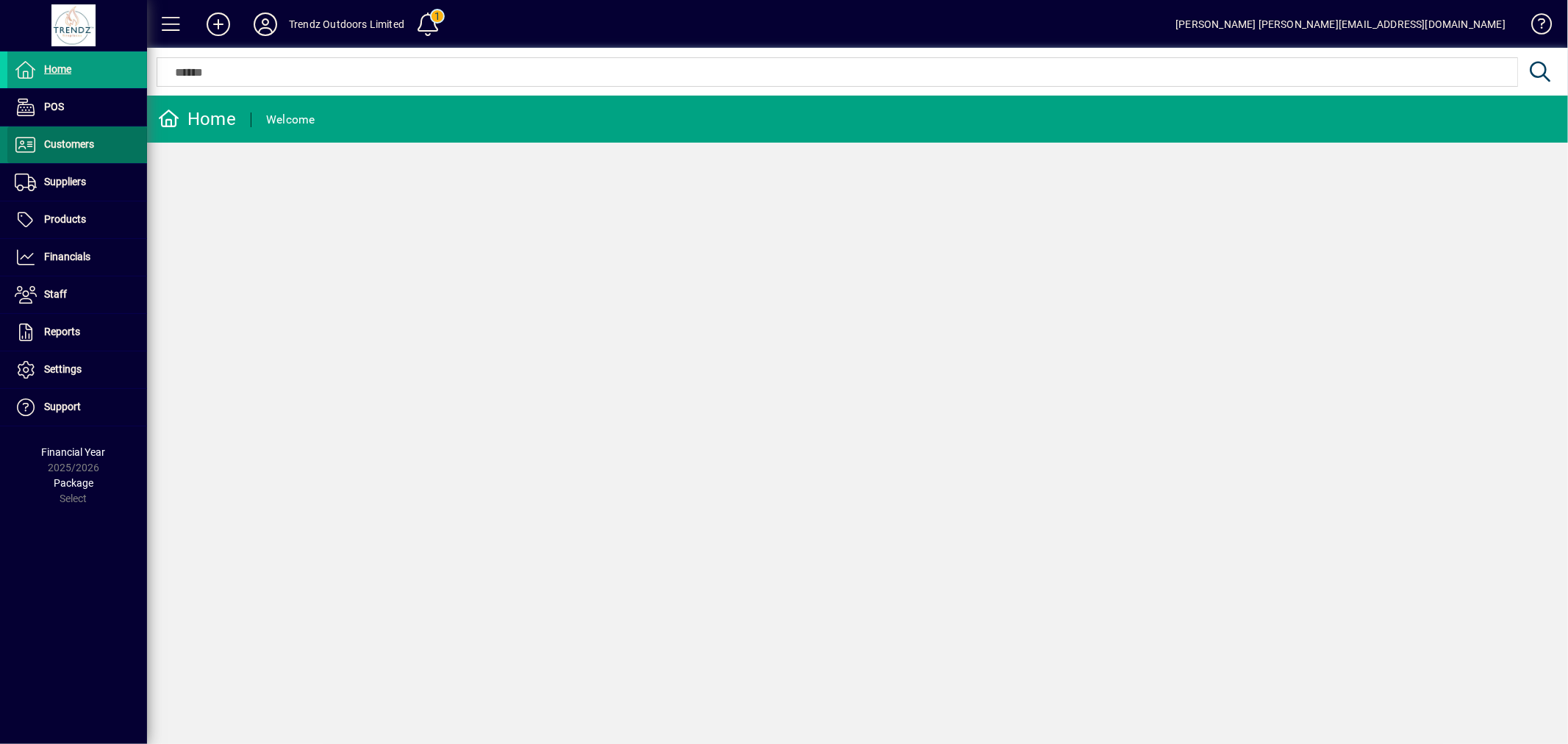
click at [91, 146] on span "Customers" at bounding box center [68, 144] width 50 height 11
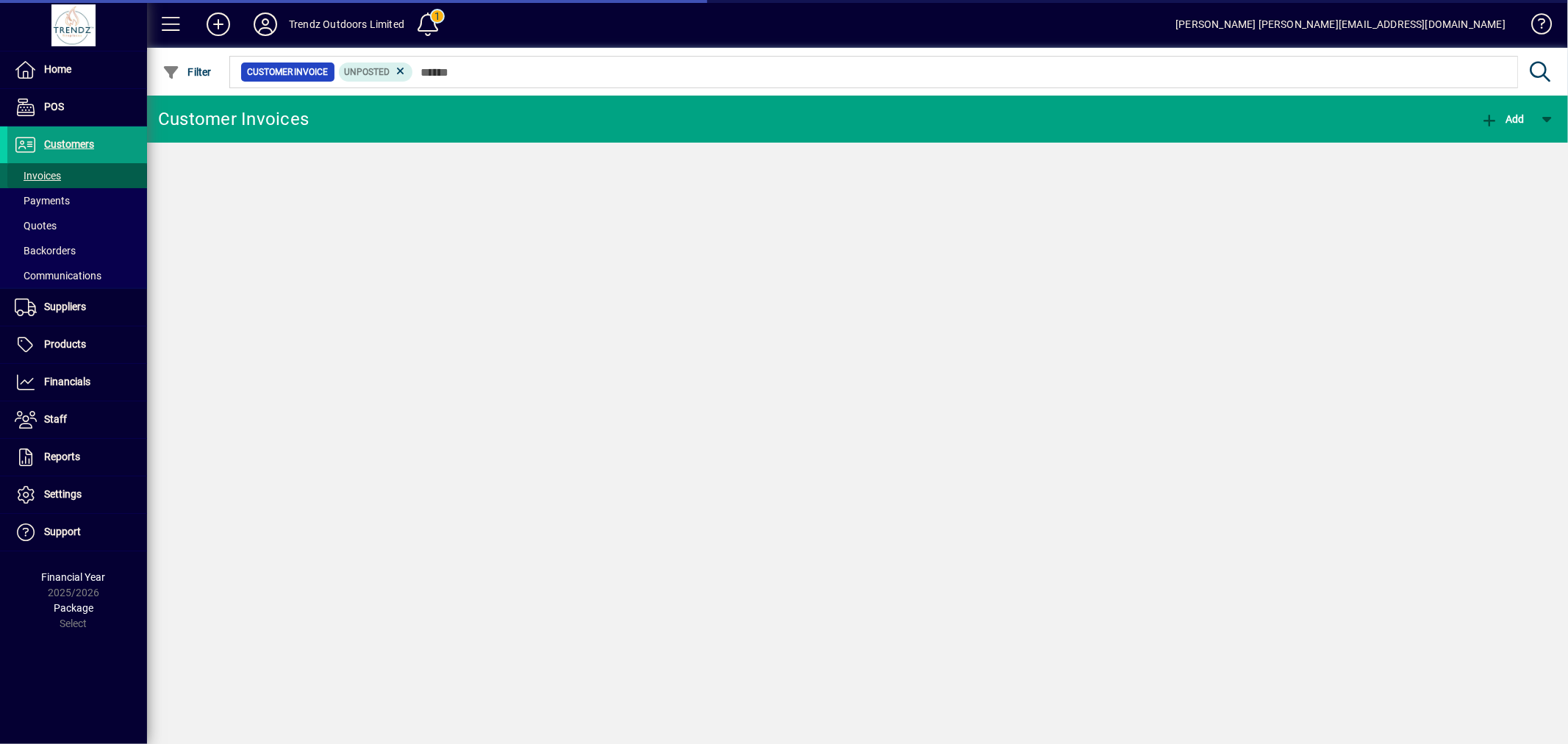
click at [68, 174] on span at bounding box center [77, 175] width 139 height 35
